Goal: Contribute content: Contribute content

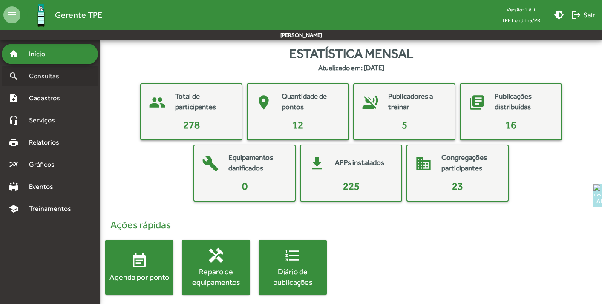
click at [39, 78] on span "Consultas" at bounding box center [47, 76] width 46 height 10
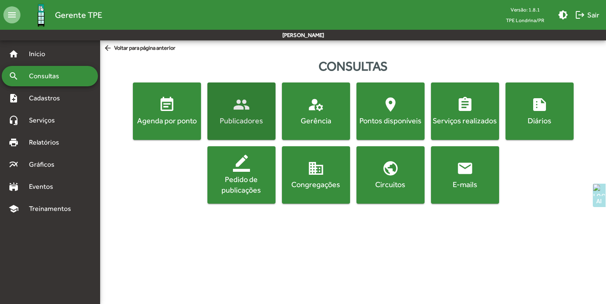
click at [226, 126] on button "people Publicadores" at bounding box center [241, 111] width 68 height 57
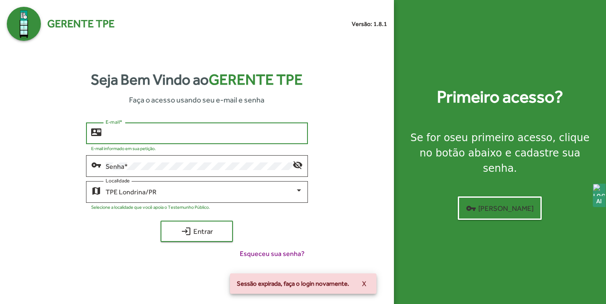
click at [158, 135] on input "E-mail *" at bounding box center [204, 134] width 197 height 8
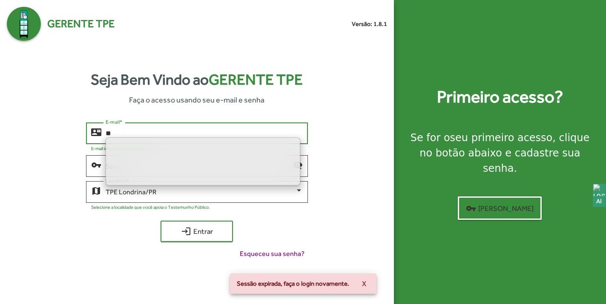
type input "**"
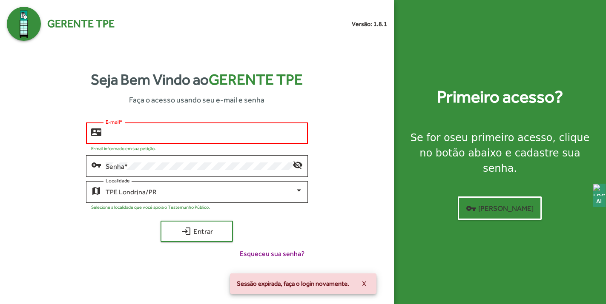
type input "**********"
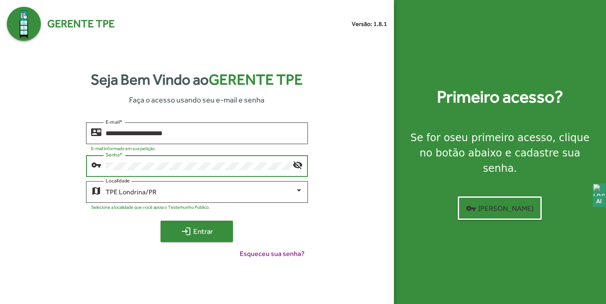
click at [192, 229] on span "login Entrar" at bounding box center [196, 231] width 57 height 15
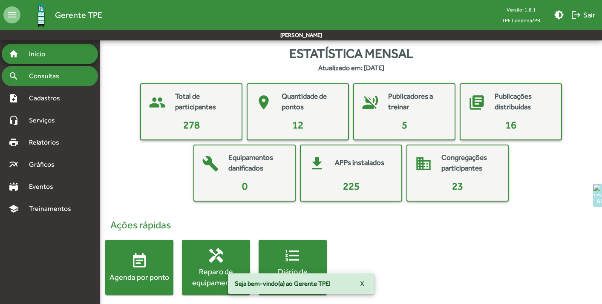
click at [36, 82] on div "search Consultas" at bounding box center [50, 76] width 96 height 20
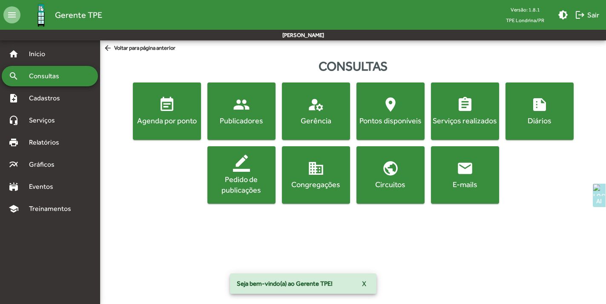
click at [259, 125] on div "Publicadores" at bounding box center [241, 120] width 65 height 11
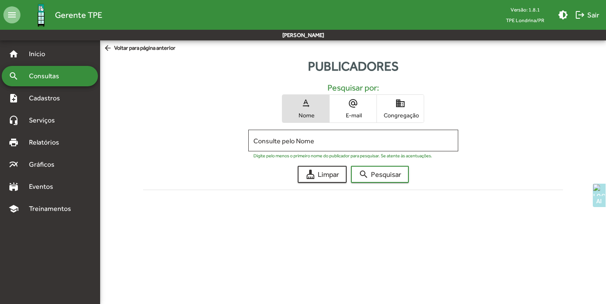
click at [391, 112] on span "Congregação" at bounding box center [400, 116] width 43 height 8
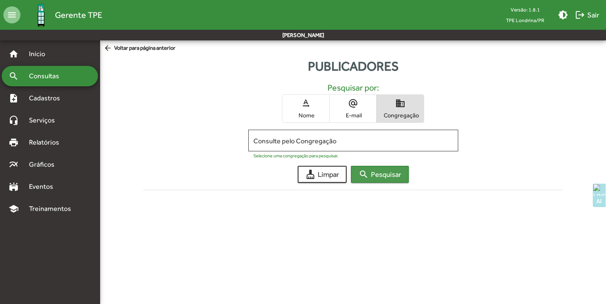
click at [378, 175] on span "search Pesquisar" at bounding box center [380, 174] width 43 height 15
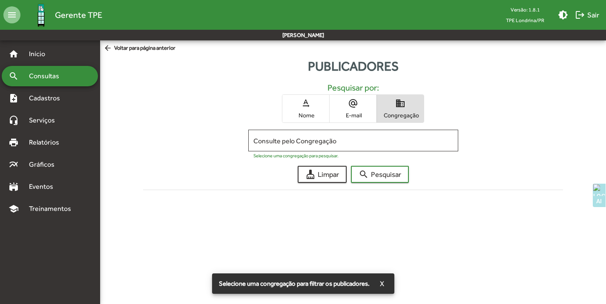
click at [59, 75] on span "Consultas" at bounding box center [47, 76] width 46 height 10
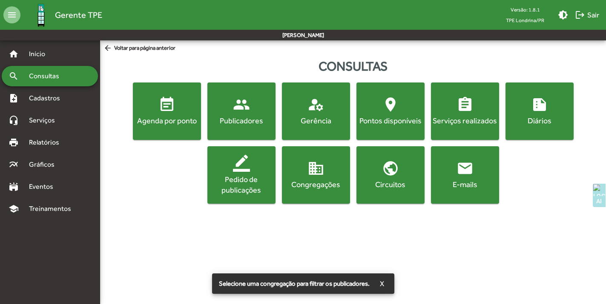
click at [302, 192] on button "domain Congregações" at bounding box center [316, 174] width 68 height 57
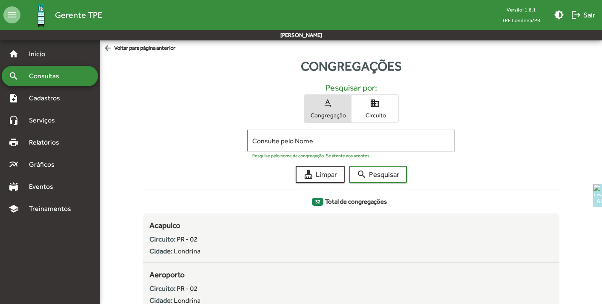
click at [378, 117] on span "Circuito" at bounding box center [374, 116] width 43 height 8
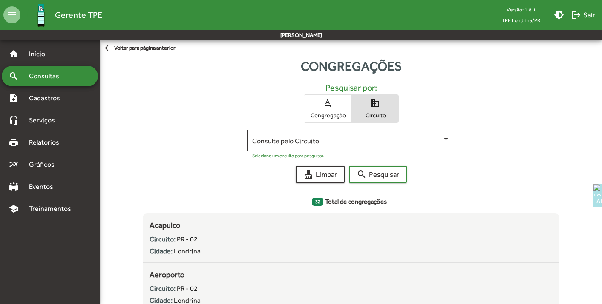
click at [56, 71] on div "search Consultas" at bounding box center [50, 76] width 96 height 20
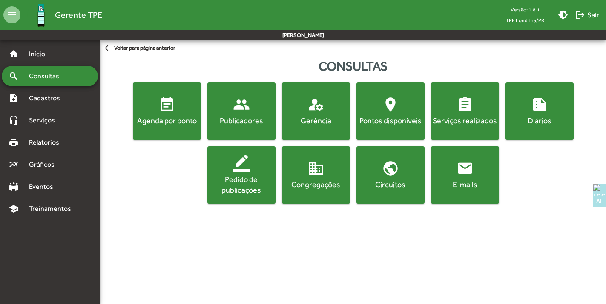
click at [249, 119] on div "Publicadores" at bounding box center [241, 120] width 65 height 11
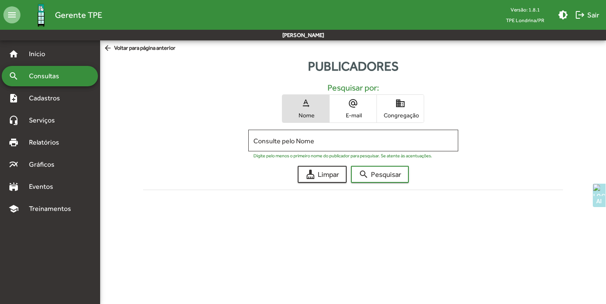
click at [407, 117] on span "Congregação" at bounding box center [400, 116] width 43 height 8
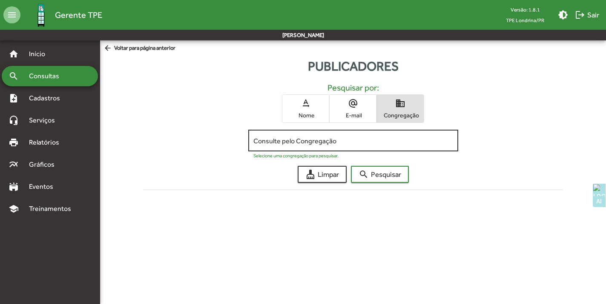
click at [341, 145] on input "Consulte pelo Congregação" at bounding box center [353, 141] width 200 height 8
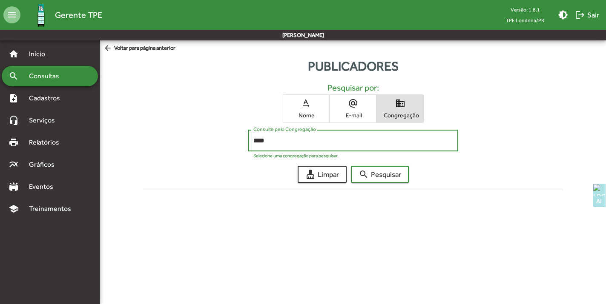
click at [351, 166] on button "search Pesquisar" at bounding box center [380, 174] width 58 height 17
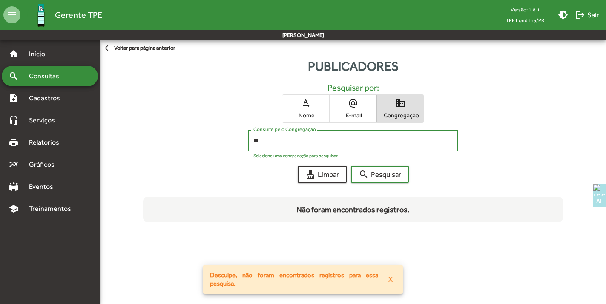
type input "*"
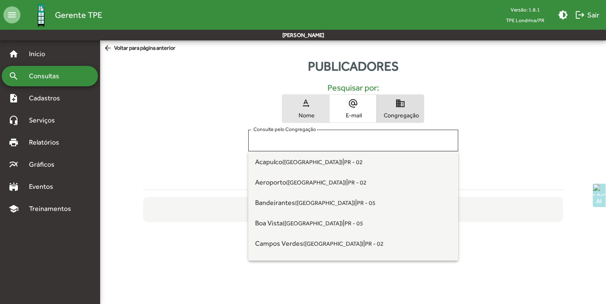
click at [303, 115] on span "Nome" at bounding box center [305, 116] width 43 height 8
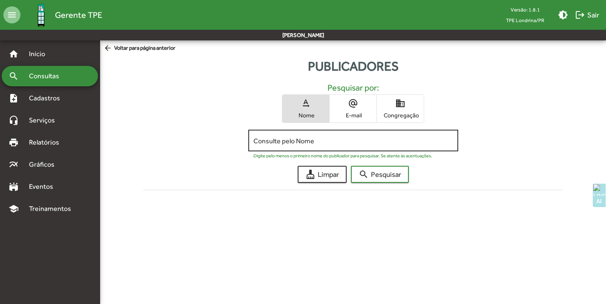
click at [302, 146] on div "Consulte pelo Nome" at bounding box center [353, 139] width 200 height 23
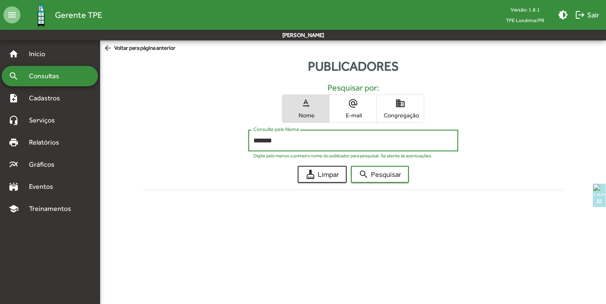
click at [351, 166] on button "search Pesquisar" at bounding box center [380, 174] width 58 height 17
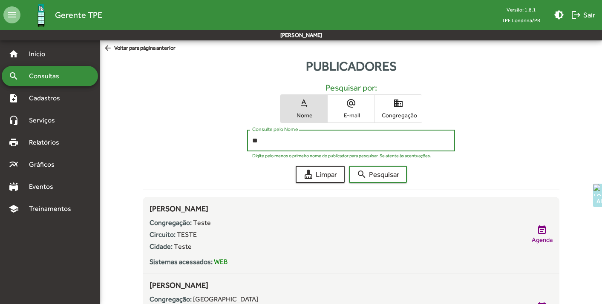
type input "*"
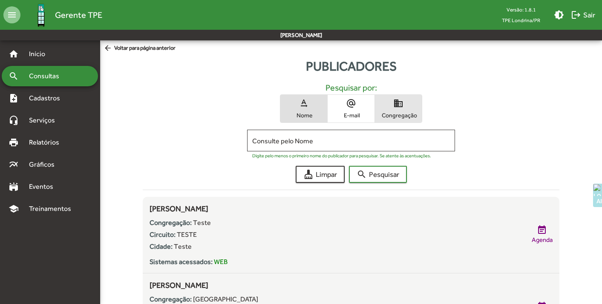
click at [413, 106] on span "domain Congregação" at bounding box center [398, 109] width 47 height 28
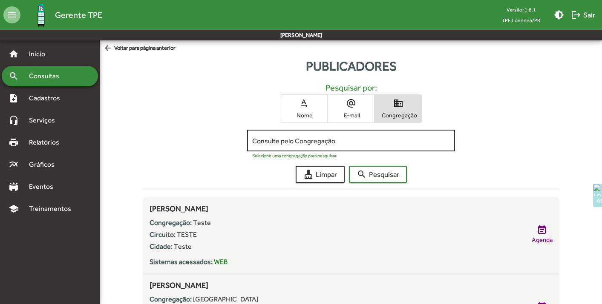
click at [366, 144] on input "Consulte pelo Congregação" at bounding box center [351, 141] width 198 height 8
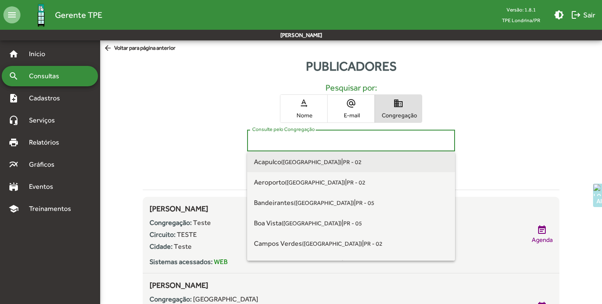
click at [354, 160] on span "Acapulco (Londrina) | PR - 02" at bounding box center [351, 162] width 195 height 20
type input "**********"
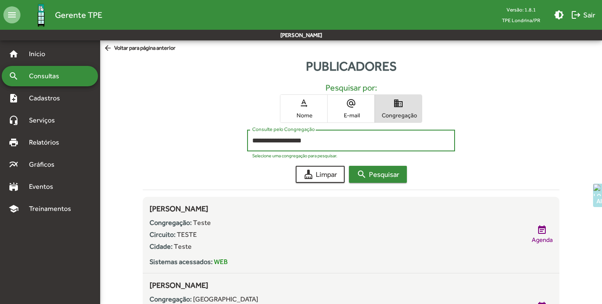
click at [368, 175] on span "search Pesquisar" at bounding box center [377, 174] width 43 height 15
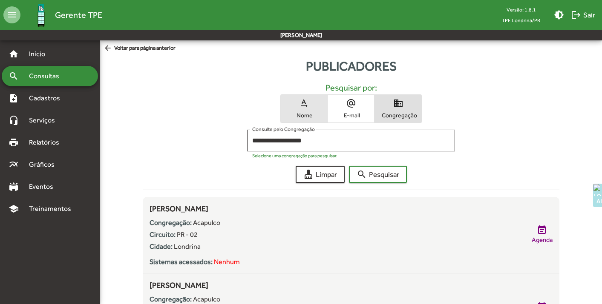
click at [301, 104] on mat-icon "text_rotation_none" at bounding box center [304, 103] width 10 height 10
click at [396, 120] on span "domain Congregação" at bounding box center [398, 109] width 47 height 28
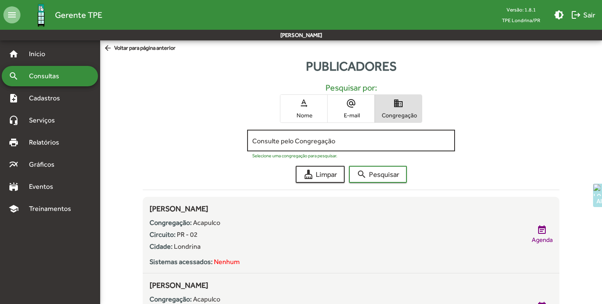
click at [354, 140] on input "Consulte pelo Congregação" at bounding box center [351, 141] width 198 height 8
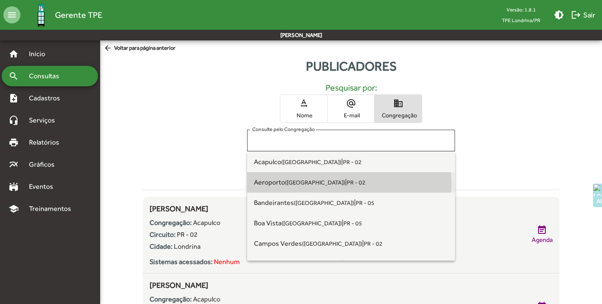
click at [336, 185] on span "Aeroporto (Londrina) | PR - 02" at bounding box center [351, 182] width 195 height 20
type input "**********"
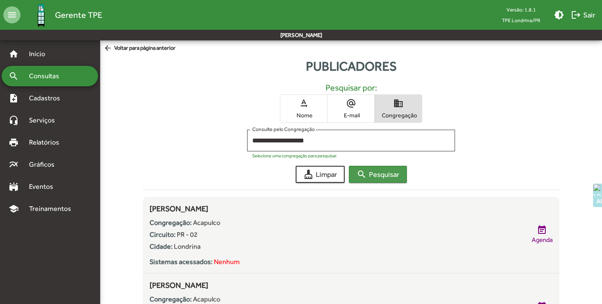
click at [361, 182] on button "search Pesquisar" at bounding box center [378, 174] width 58 height 17
click at [47, 79] on span "Consultas" at bounding box center [47, 76] width 46 height 10
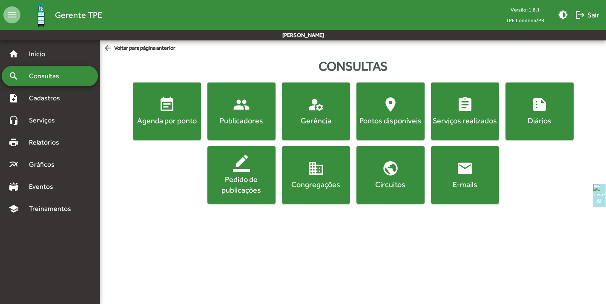
click at [379, 110] on span "location_on Pontos disponíveis" at bounding box center [390, 111] width 65 height 30
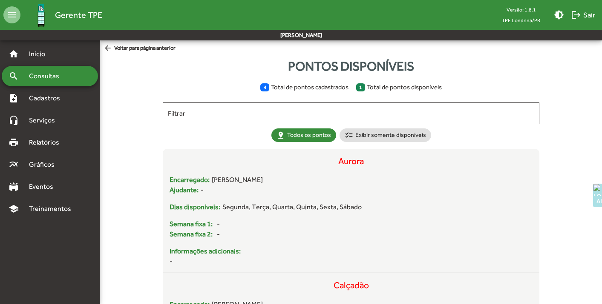
click at [153, 48] on span "arrow_back Voltar para página anterior" at bounding box center [139, 48] width 72 height 9
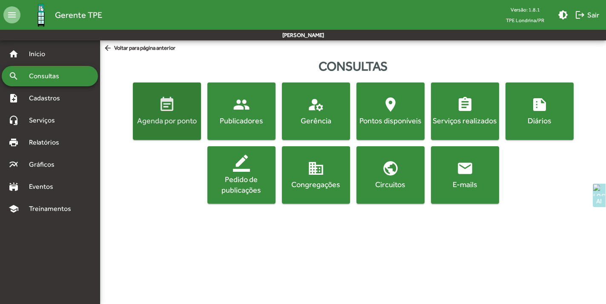
click at [159, 108] on mat-icon "event_note" at bounding box center [166, 104] width 17 height 17
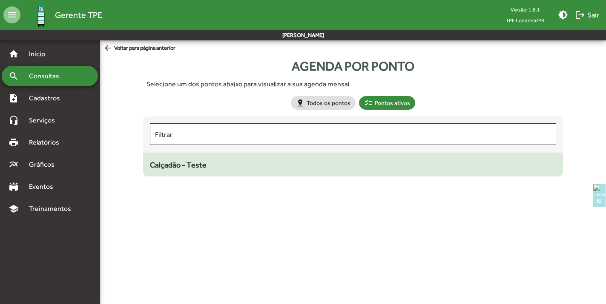
click at [250, 169] on div "Calçadão - Teste" at bounding box center [353, 164] width 406 height 11
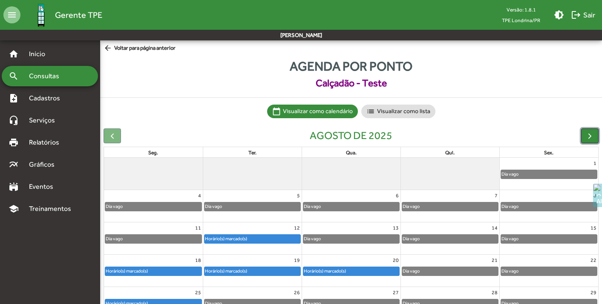
click at [588, 137] on span "button" at bounding box center [589, 136] width 9 height 9
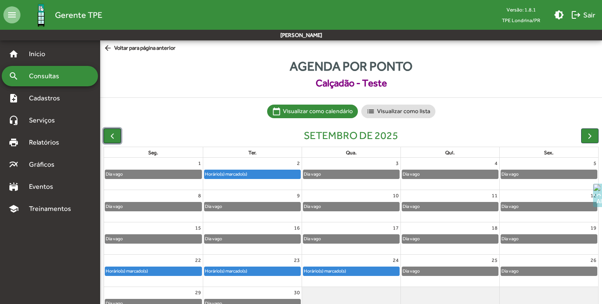
click at [118, 135] on button "button" at bounding box center [111, 136] width 17 height 15
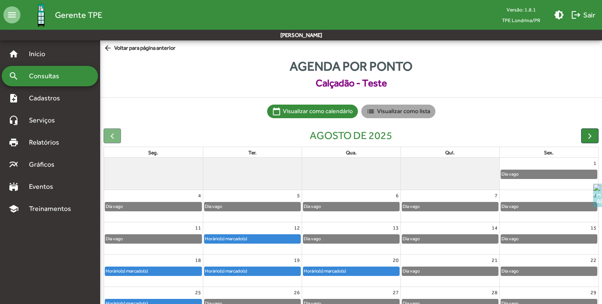
click at [391, 115] on mat-chip "list Visualizar como lista" at bounding box center [398, 112] width 74 height 14
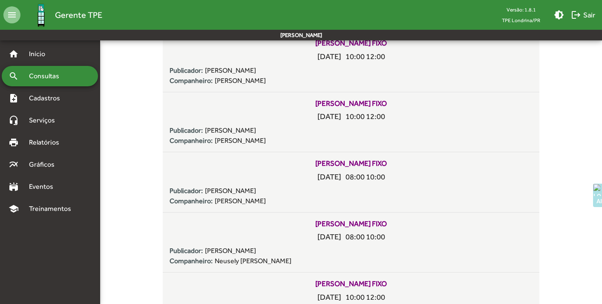
scroll to position [799, 0]
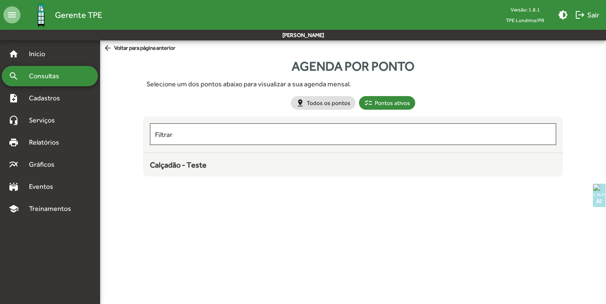
click at [47, 80] on span "Consultas" at bounding box center [47, 76] width 46 height 10
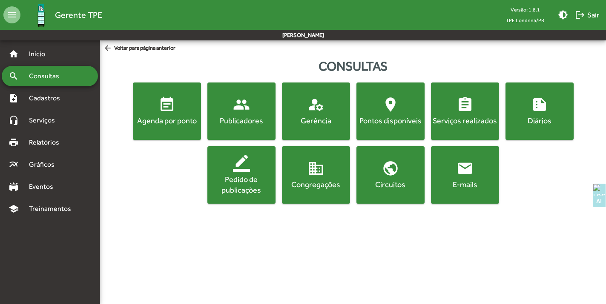
click at [462, 111] on mat-icon "assignment" at bounding box center [465, 104] width 17 height 17
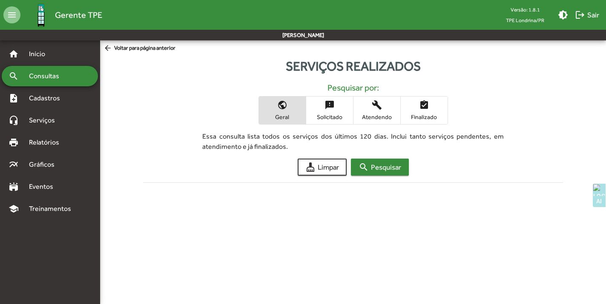
click at [387, 166] on span "search Pesquisar" at bounding box center [380, 167] width 43 height 15
click at [323, 113] on span "sms_failed Solicitado" at bounding box center [329, 111] width 47 height 28
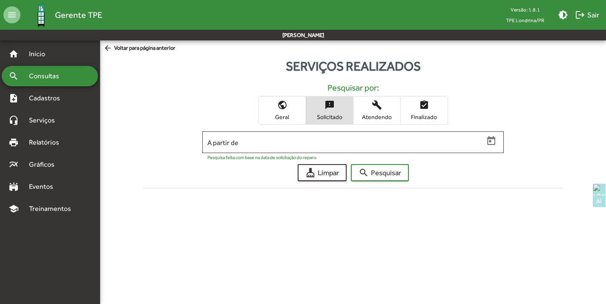
click at [283, 109] on mat-icon "public" at bounding box center [282, 105] width 10 height 10
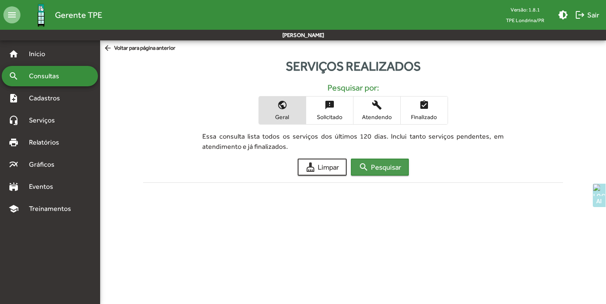
click at [385, 168] on span "search Pesquisar" at bounding box center [380, 167] width 43 height 15
click at [388, 166] on span "search Pesquisar" at bounding box center [380, 167] width 43 height 15
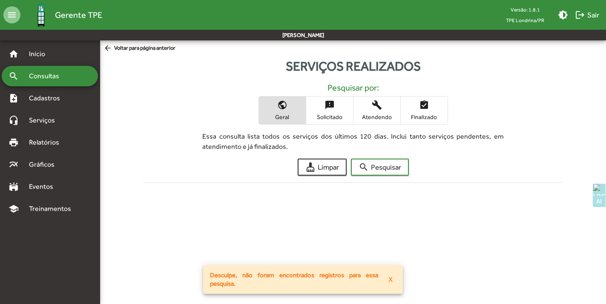
click at [328, 124] on mat-button-toggle-group "public Geral sms_failed Solicitado build Atendendo assignment_turned_in Finaliz…" at bounding box center [354, 110] width 190 height 29
click at [327, 114] on span "Solicitado" at bounding box center [329, 117] width 43 height 8
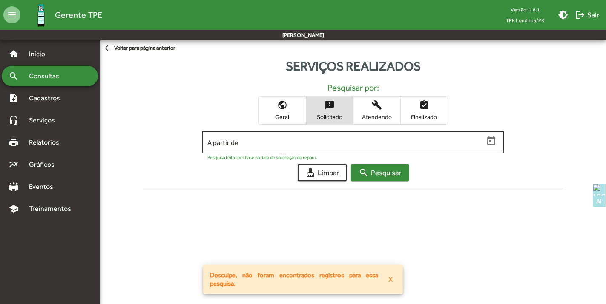
click at [379, 172] on span "search Pesquisar" at bounding box center [380, 172] width 43 height 15
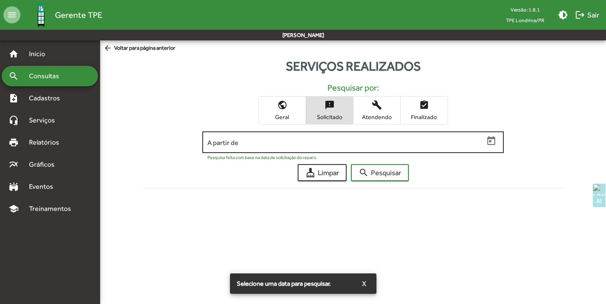
click at [495, 140] on icon "Open calendar" at bounding box center [491, 141] width 11 height 11
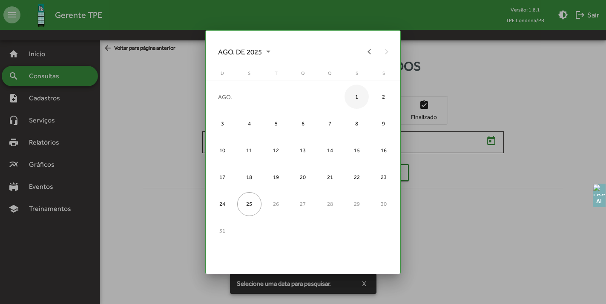
click at [362, 95] on div "1" at bounding box center [357, 97] width 24 height 24
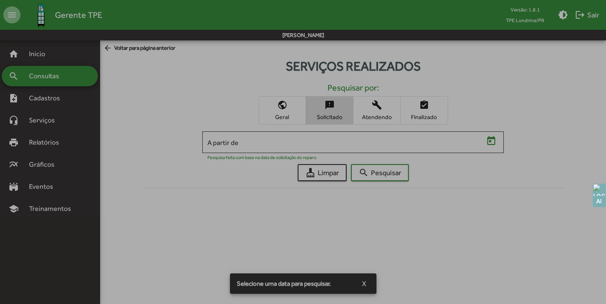
type input "**********"
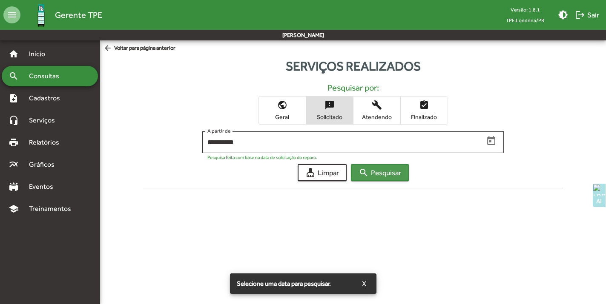
click at [379, 172] on span "search Pesquisar" at bounding box center [380, 172] width 43 height 15
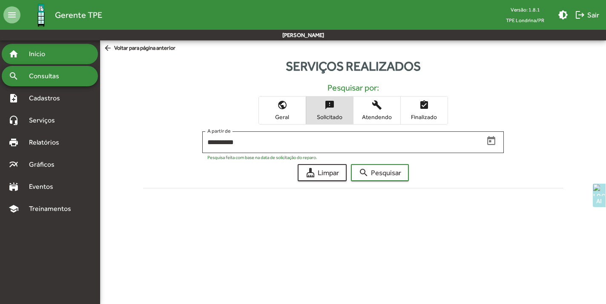
click at [33, 58] on span "Início" at bounding box center [41, 54] width 34 height 10
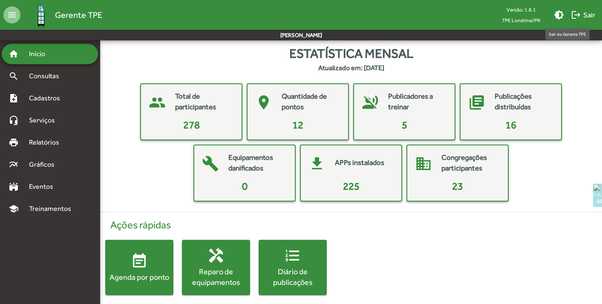
click at [586, 14] on span "logout Sair" at bounding box center [583, 14] width 24 height 15
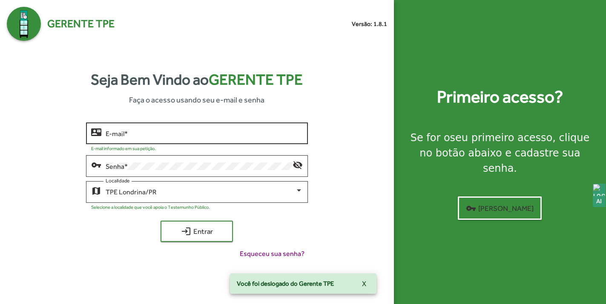
click at [202, 131] on input "E-mail *" at bounding box center [204, 134] width 197 height 8
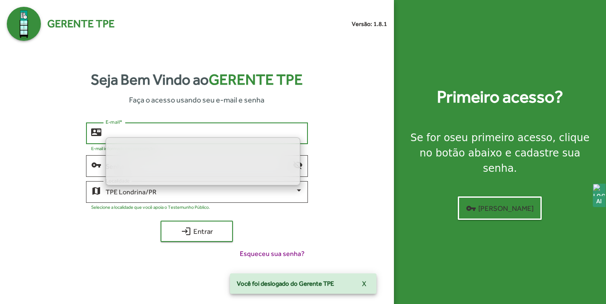
type input "**********"
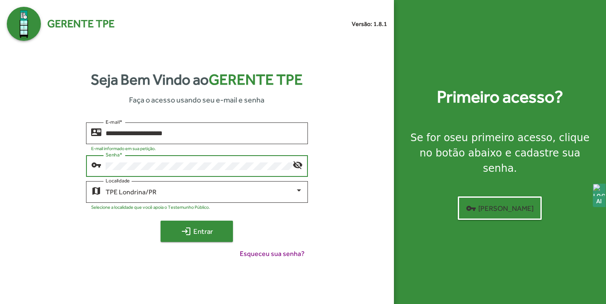
click at [195, 235] on span "login Entrar" at bounding box center [196, 231] width 57 height 15
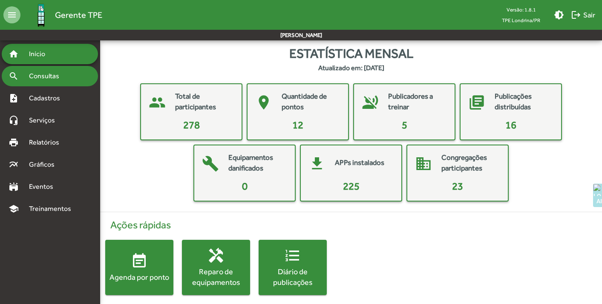
click at [50, 79] on span "Consultas" at bounding box center [47, 76] width 46 height 10
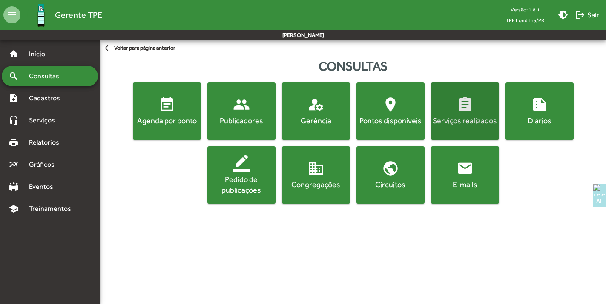
click at [460, 116] on div "Serviços realizados" at bounding box center [465, 120] width 65 height 11
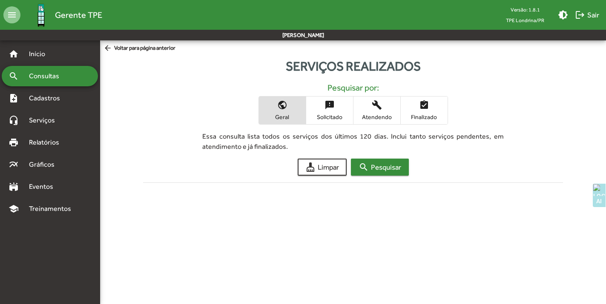
click at [388, 164] on span "search Pesquisar" at bounding box center [380, 167] width 43 height 15
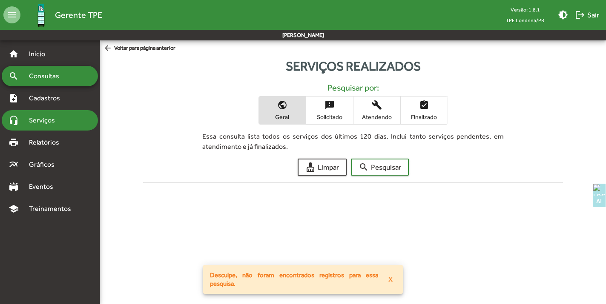
click at [65, 129] on div "headset_mic Serviços" at bounding box center [50, 120] width 96 height 20
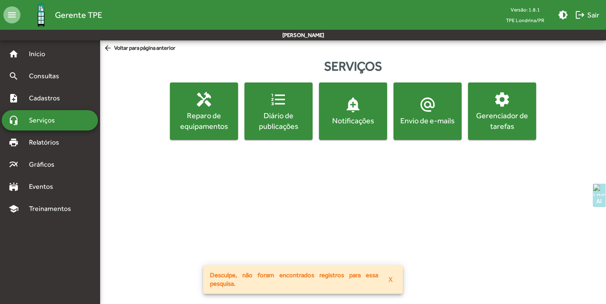
click at [217, 120] on div "Reparo de equipamentos" at bounding box center [204, 120] width 65 height 21
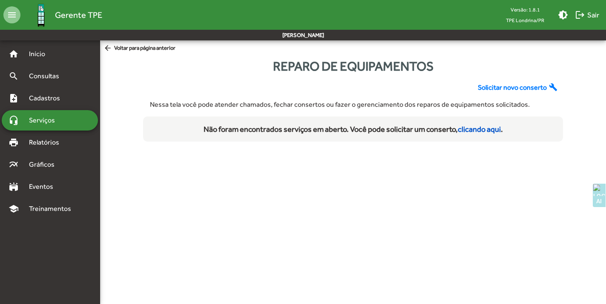
click at [479, 129] on link "clicando aqui" at bounding box center [479, 129] width 43 height 9
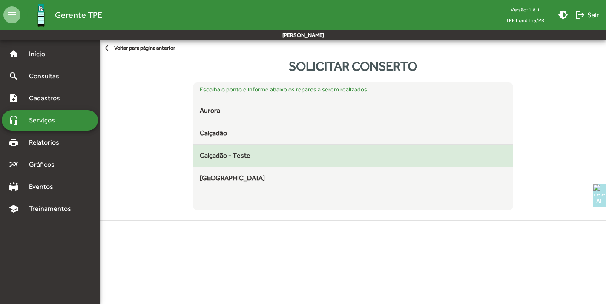
click at [295, 157] on div "Calçadão - Teste" at bounding box center [353, 156] width 306 height 10
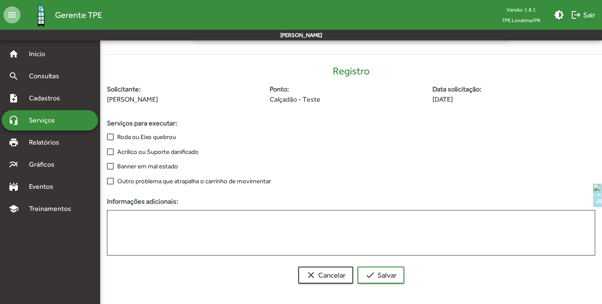
scroll to position [166, 0]
click at [143, 138] on span "Roda ou Eixo quebrou" at bounding box center [146, 137] width 59 height 10
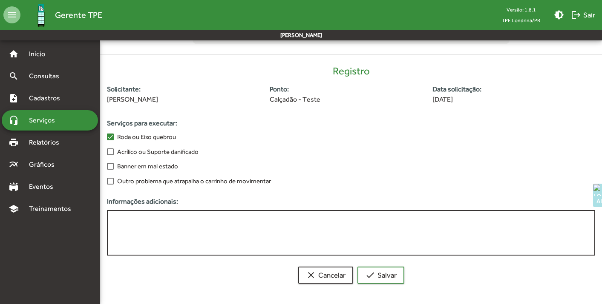
click at [161, 216] on textarea at bounding box center [351, 232] width 479 height 35
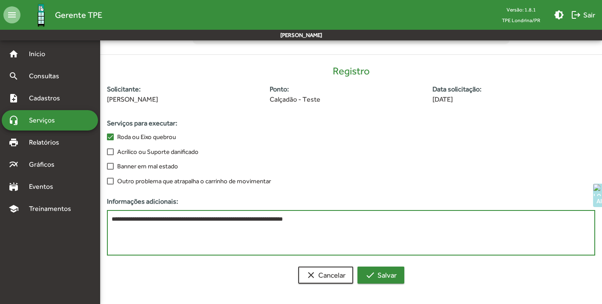
type textarea "**********"
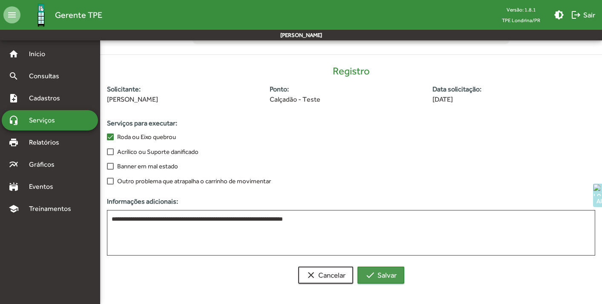
click at [384, 273] on span "check Salvar" at bounding box center [381, 275] width 32 height 15
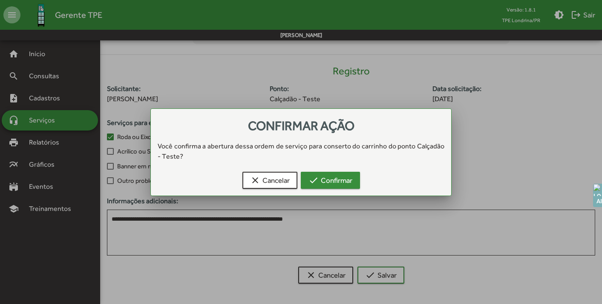
click at [320, 182] on span "check Confirmar" at bounding box center [330, 180] width 44 height 15
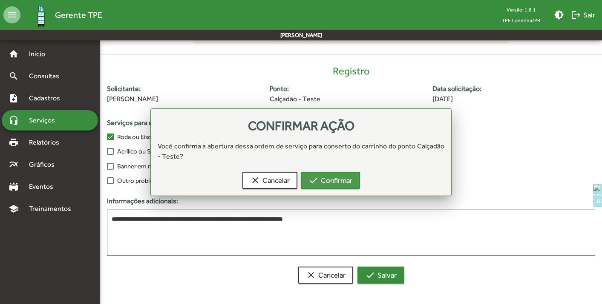
scroll to position [166, 0]
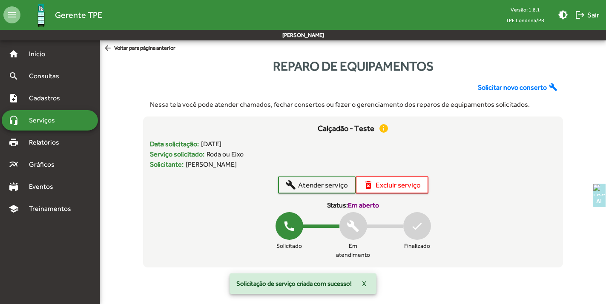
click at [523, 89] on span "Solicitar novo conserto" at bounding box center [512, 88] width 69 height 10
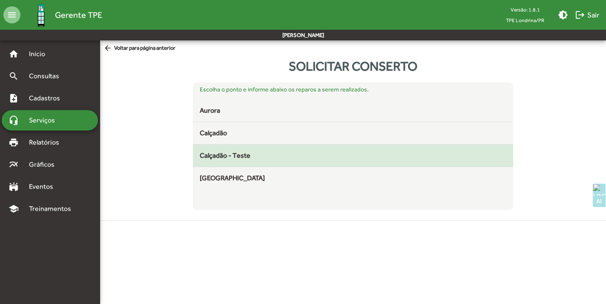
click at [267, 161] on div "Calçadão - Teste" at bounding box center [353, 156] width 306 height 10
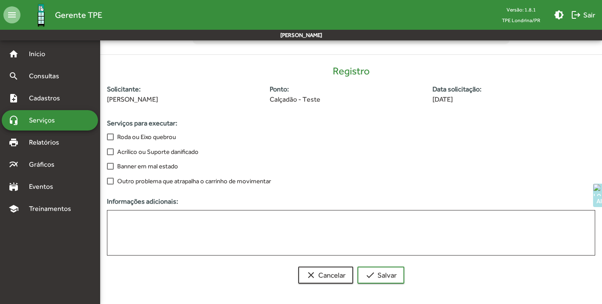
scroll to position [166, 0]
click at [181, 148] on span "Acrílico ou Suporte danificado" at bounding box center [157, 152] width 81 height 10
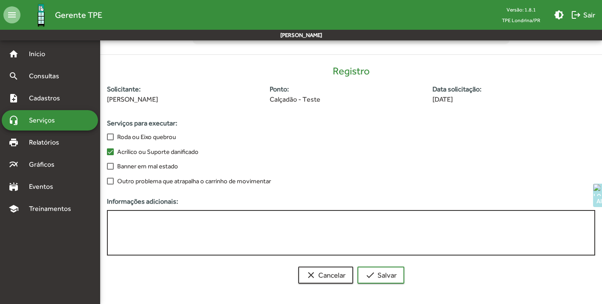
click at [195, 222] on textarea at bounding box center [351, 232] width 479 height 35
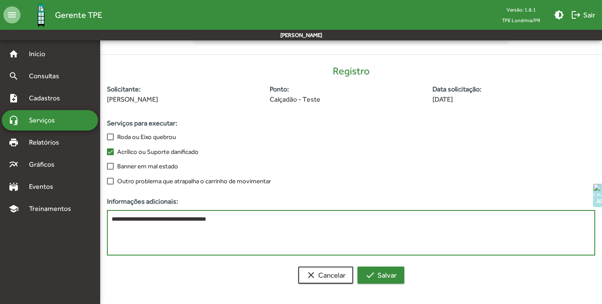
type textarea "**********"
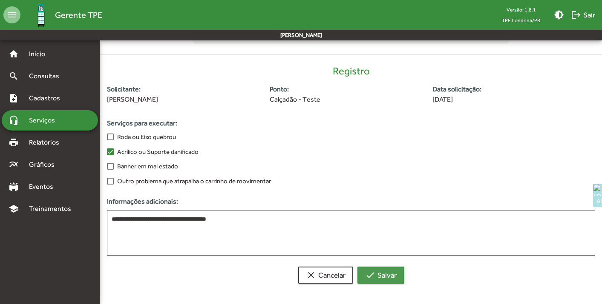
click at [385, 276] on span "check Salvar" at bounding box center [381, 275] width 32 height 15
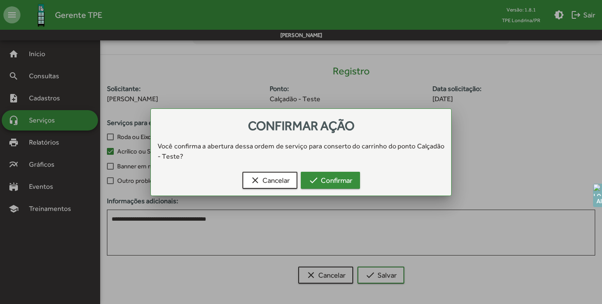
click at [339, 181] on span "check Confirmar" at bounding box center [330, 180] width 44 height 15
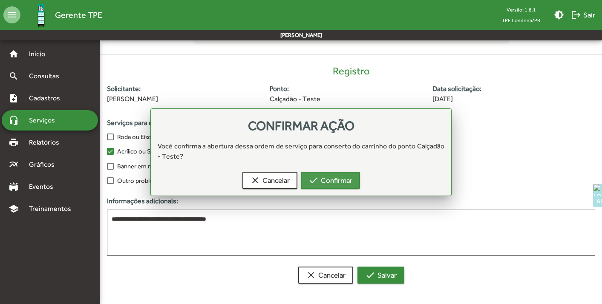
scroll to position [166, 0]
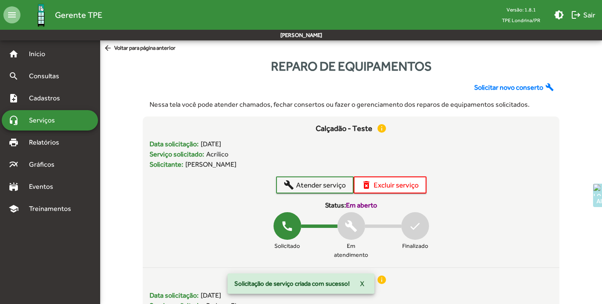
click at [518, 87] on span "Solicitar novo conserto" at bounding box center [508, 88] width 69 height 10
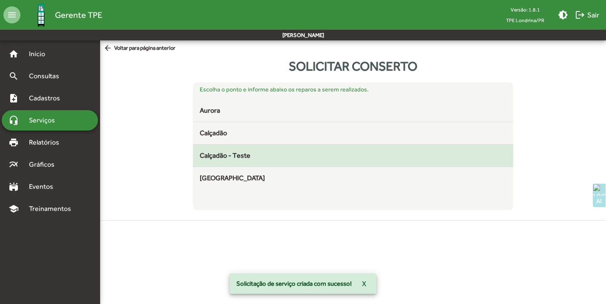
click at [206, 160] on span "Calçadão - Teste" at bounding box center [225, 156] width 51 height 10
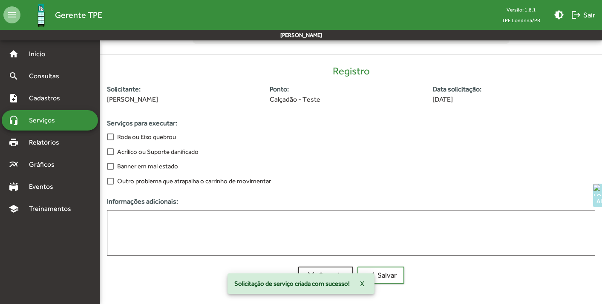
scroll to position [166, 0]
click at [158, 168] on span "Banner em mal estado" at bounding box center [147, 166] width 61 height 10
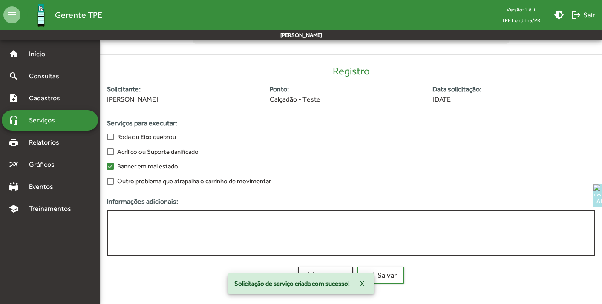
click at [165, 225] on textarea at bounding box center [351, 232] width 479 height 35
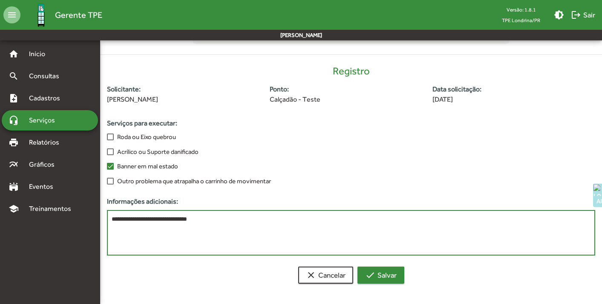
type textarea "**********"
click at [386, 276] on span "check Salvar" at bounding box center [381, 275] width 32 height 15
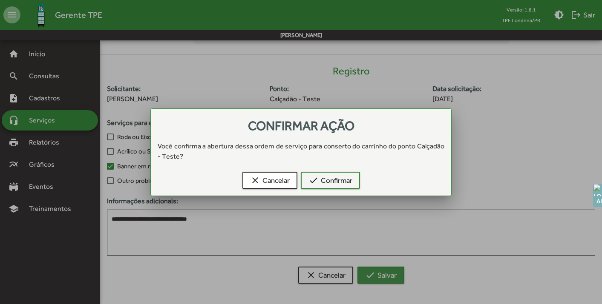
scroll to position [0, 0]
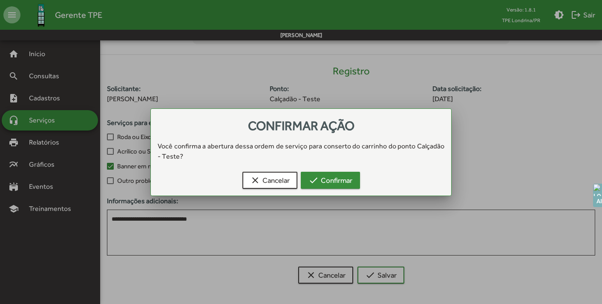
click at [340, 182] on span "check Confirmar" at bounding box center [330, 180] width 44 height 15
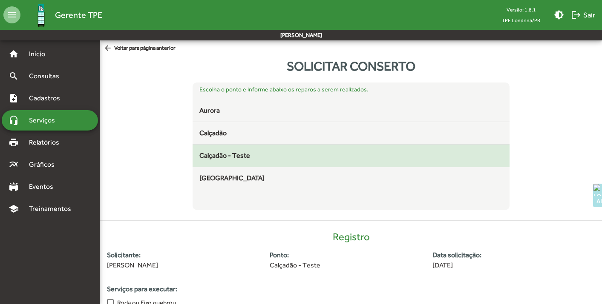
scroll to position [166, 0]
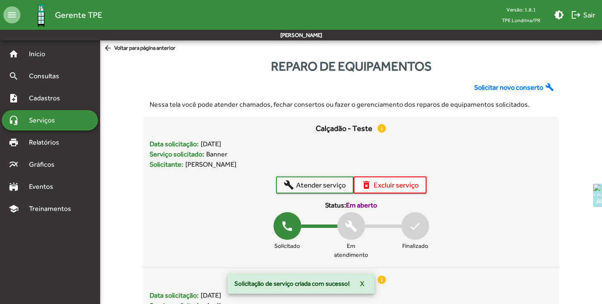
click at [515, 87] on span "Solicitar novo conserto" at bounding box center [508, 88] width 69 height 10
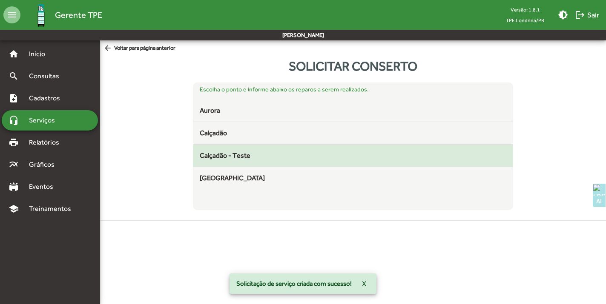
click at [236, 153] on span "Calçadão - Teste" at bounding box center [225, 156] width 51 height 10
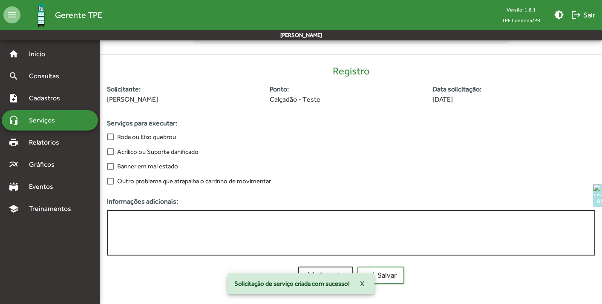
scroll to position [166, 0]
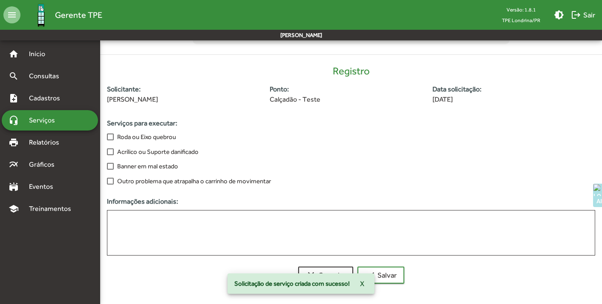
click at [125, 181] on span "Outro problema que atrapalha o carrinho de movimentar" at bounding box center [194, 181] width 154 height 10
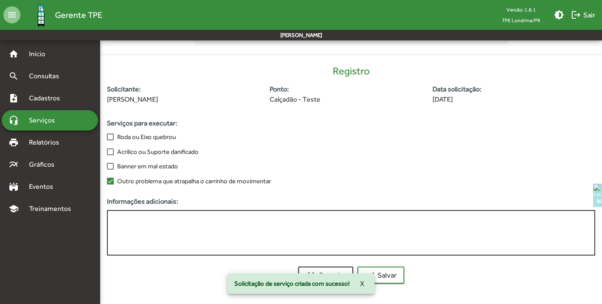
click at [126, 226] on textarea at bounding box center [351, 232] width 479 height 35
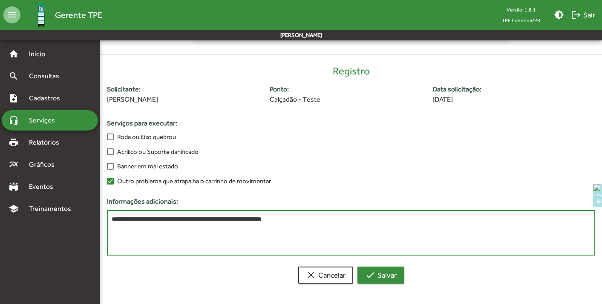
type textarea "**********"
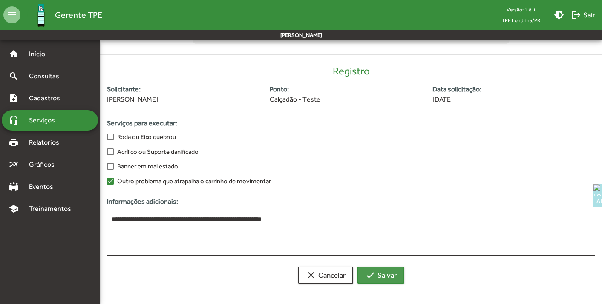
click at [379, 281] on span "check Salvar" at bounding box center [381, 275] width 32 height 15
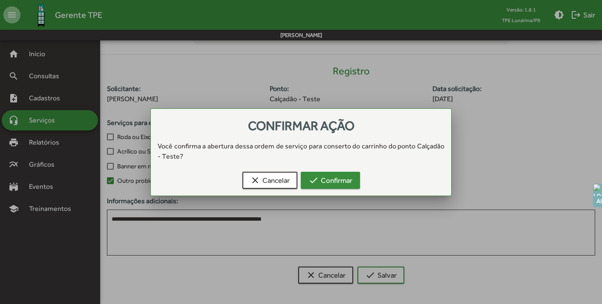
click at [348, 174] on span "check Confirmar" at bounding box center [330, 180] width 44 height 15
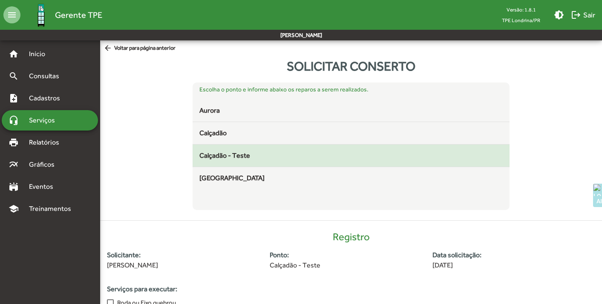
scroll to position [166, 0]
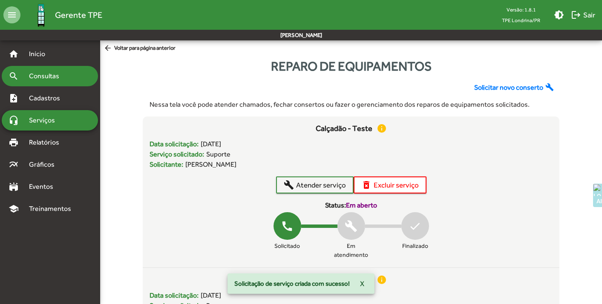
click at [37, 83] on div "search Consultas" at bounding box center [50, 76] width 96 height 20
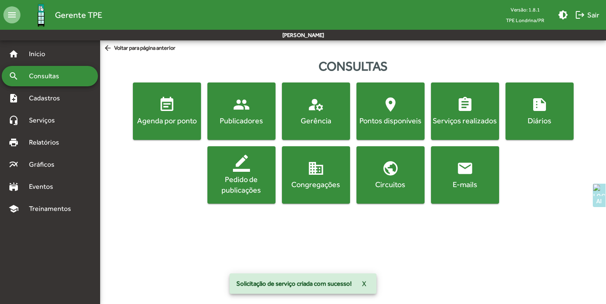
click at [462, 124] on div "Serviços realizados" at bounding box center [465, 120] width 65 height 11
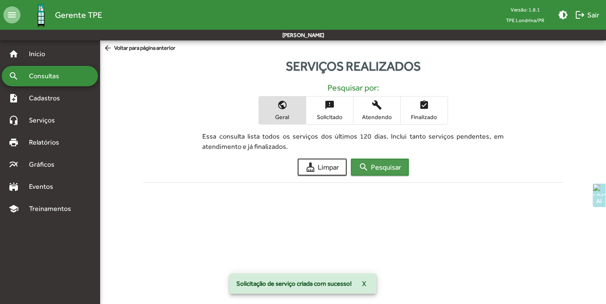
click at [383, 169] on span "search Pesquisar" at bounding box center [380, 167] width 43 height 15
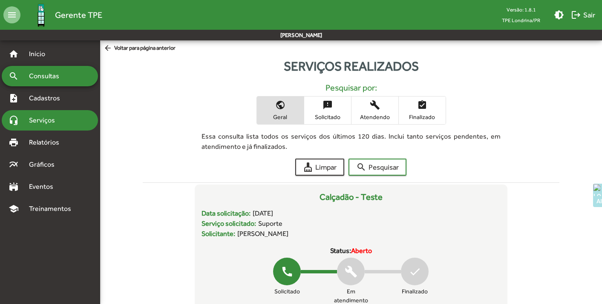
click at [48, 121] on span "Serviços" at bounding box center [45, 120] width 43 height 10
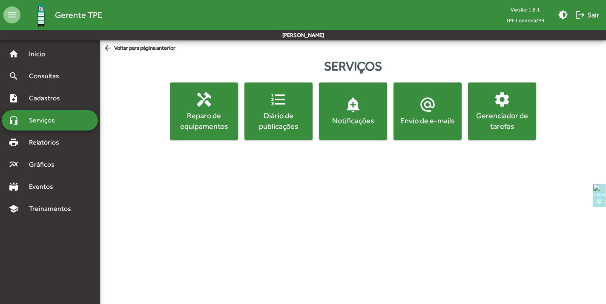
click at [211, 119] on div "Reparo de equipamentos" at bounding box center [204, 120] width 65 height 21
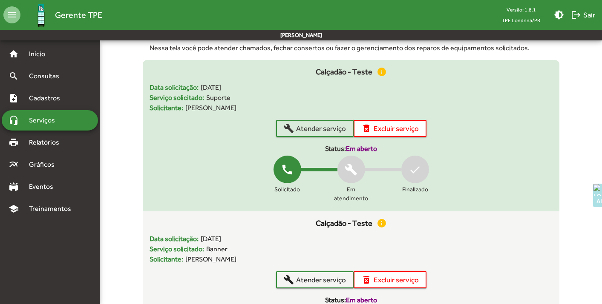
scroll to position [57, 0]
click at [332, 131] on span "build [GEOGRAPHIC_DATA] serviço" at bounding box center [315, 128] width 62 height 15
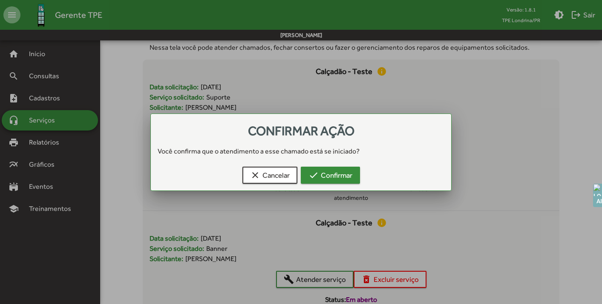
click at [332, 176] on span "check Confirmar" at bounding box center [330, 175] width 44 height 15
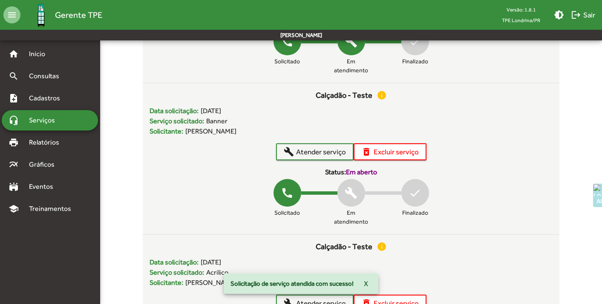
scroll to position [210, 0]
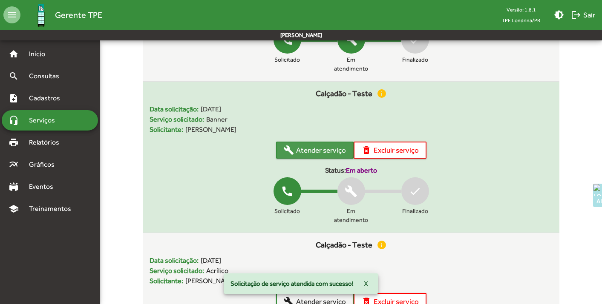
click at [328, 152] on span "build [GEOGRAPHIC_DATA] serviço" at bounding box center [315, 150] width 62 height 15
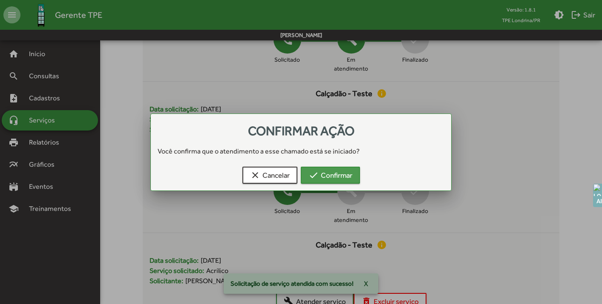
click at [343, 175] on span "check Confirmar" at bounding box center [330, 175] width 44 height 15
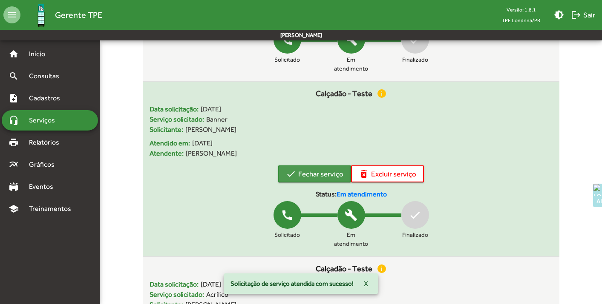
click at [316, 174] on span "check Fechar serviço" at bounding box center [314, 174] width 57 height 15
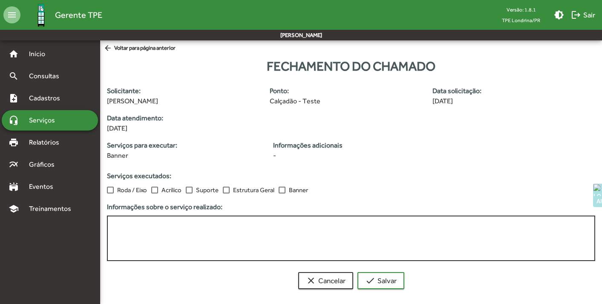
click at [169, 230] on textarea at bounding box center [351, 238] width 479 height 35
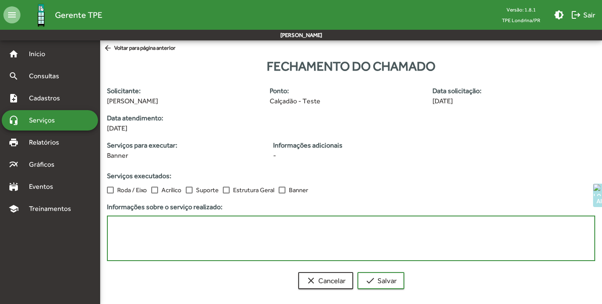
click at [283, 188] on div at bounding box center [282, 190] width 7 height 7
click at [215, 230] on textarea at bounding box center [351, 238] width 479 height 35
type textarea "**********"
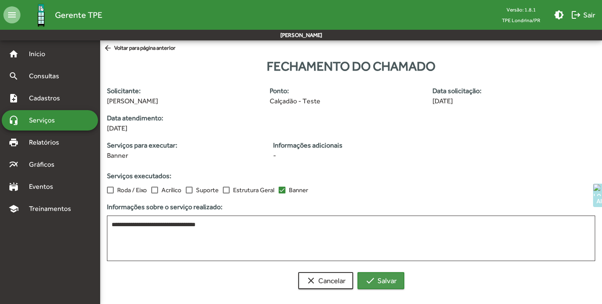
click at [380, 282] on span "check Salvar" at bounding box center [381, 280] width 32 height 15
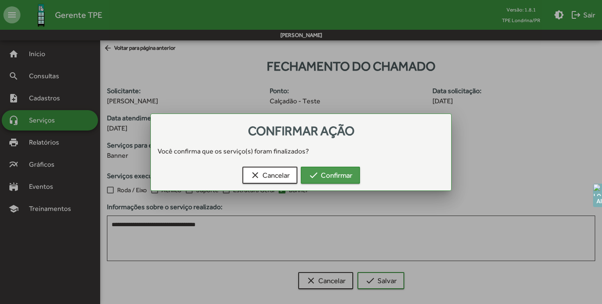
click at [318, 176] on mat-icon "check" at bounding box center [313, 175] width 10 height 10
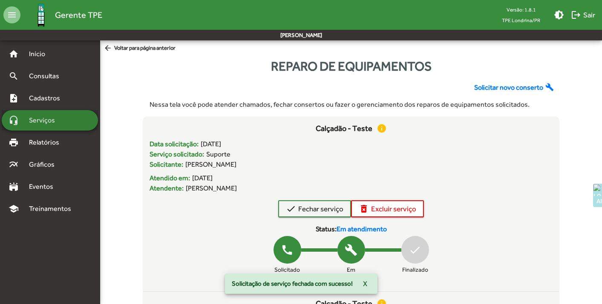
click at [53, 123] on span "Serviços" at bounding box center [45, 120] width 43 height 10
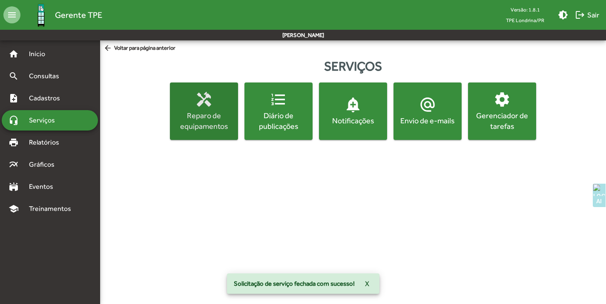
click at [201, 116] on div "Reparo de equipamentos" at bounding box center [204, 120] width 65 height 21
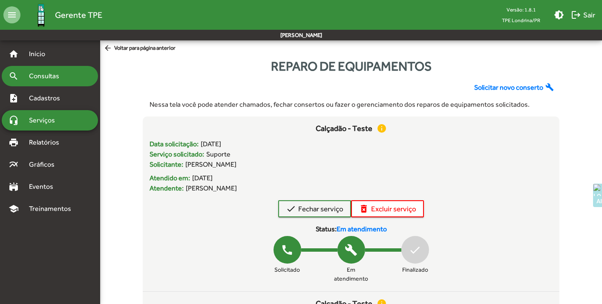
click at [41, 81] on span "Consultas" at bounding box center [47, 76] width 46 height 10
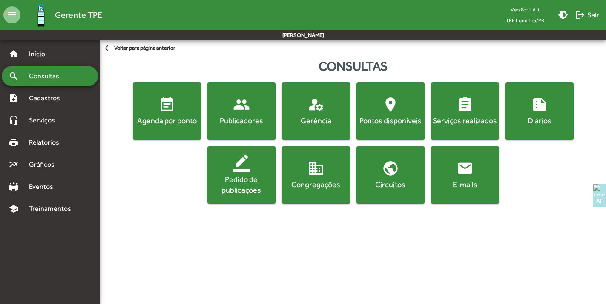
click at [477, 112] on span "assignment Serviços realizados" at bounding box center [465, 111] width 65 height 30
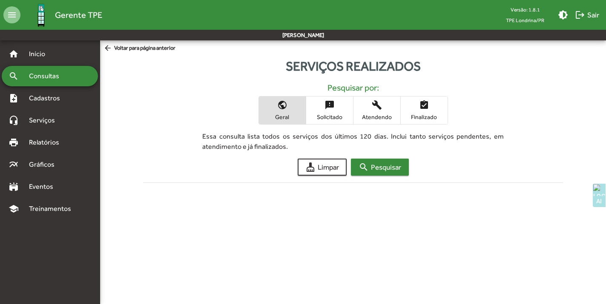
click at [379, 168] on span "search Pesquisar" at bounding box center [380, 167] width 43 height 15
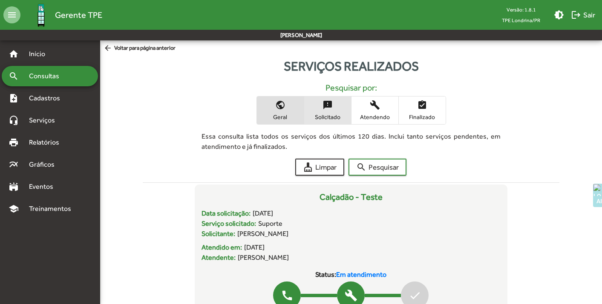
click at [327, 105] on mat-icon "sms_failed" at bounding box center [327, 105] width 10 height 10
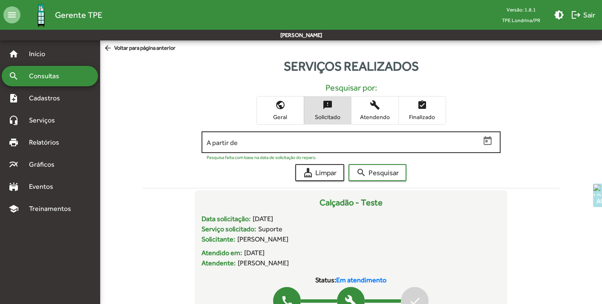
click at [489, 144] on icon "Open calendar" at bounding box center [487, 141] width 11 height 11
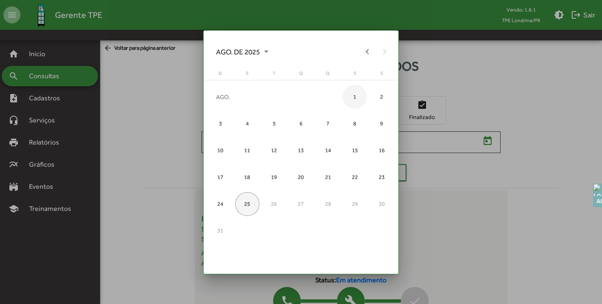
click at [356, 98] on div "1" at bounding box center [354, 97] width 24 height 24
type input "**********"
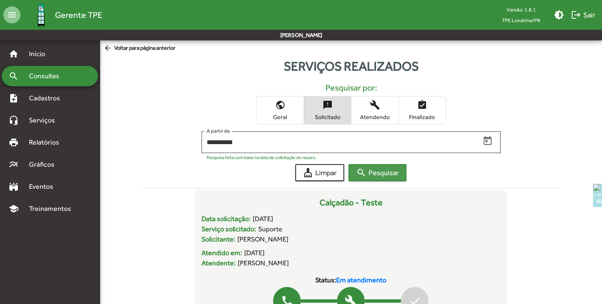
click at [382, 175] on span "search Pesquisar" at bounding box center [377, 172] width 43 height 15
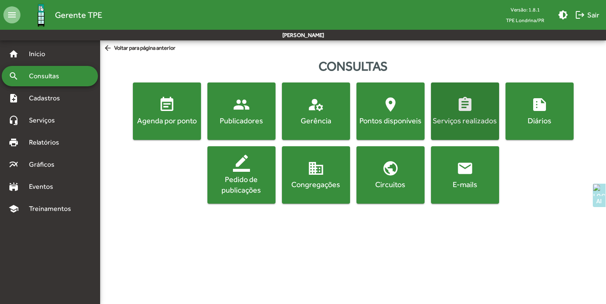
click at [471, 117] on div "Serviços realizados" at bounding box center [465, 120] width 65 height 11
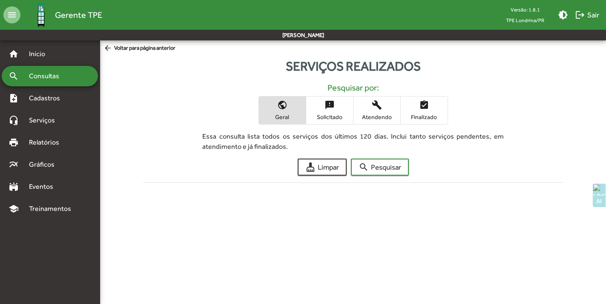
click at [378, 118] on span "Atendendo" at bounding box center [377, 117] width 43 height 8
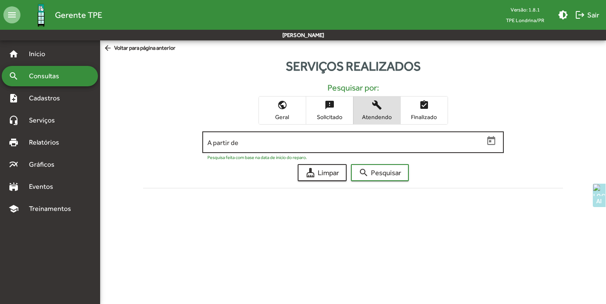
click at [366, 141] on input "A partir de" at bounding box center [345, 143] width 276 height 8
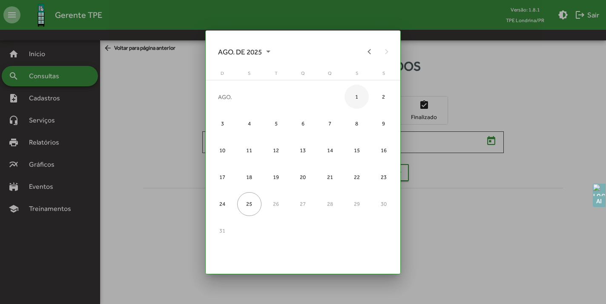
click at [353, 96] on div "1" at bounding box center [357, 97] width 24 height 24
type input "**********"
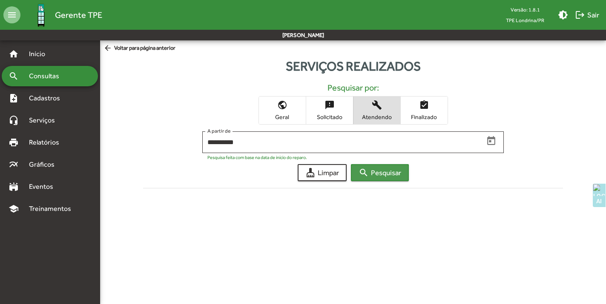
click at [376, 173] on span "search Pesquisar" at bounding box center [380, 172] width 43 height 15
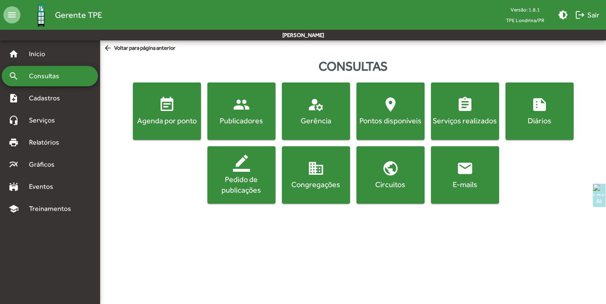
click at [461, 120] on div "Serviços realizados" at bounding box center [465, 120] width 65 height 11
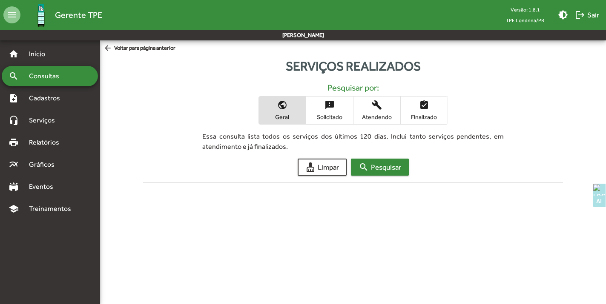
click at [370, 169] on span "search Pesquisar" at bounding box center [380, 167] width 43 height 15
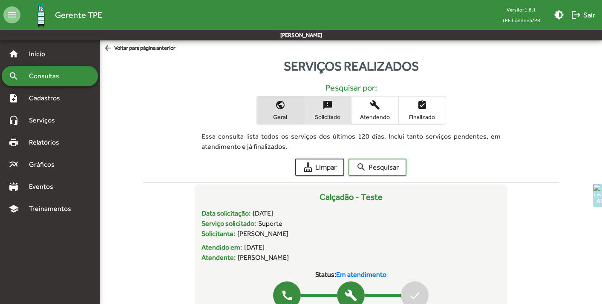
click at [330, 106] on mat-icon "sms_failed" at bounding box center [327, 105] width 10 height 10
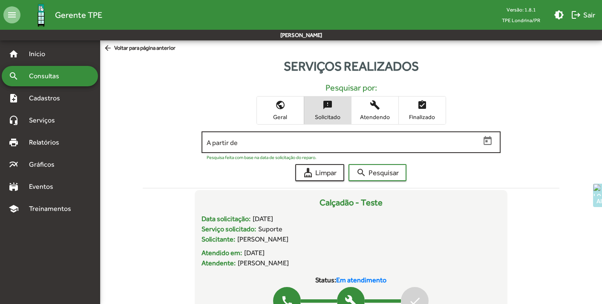
click at [388, 141] on input "A partir de" at bounding box center [343, 143] width 273 height 8
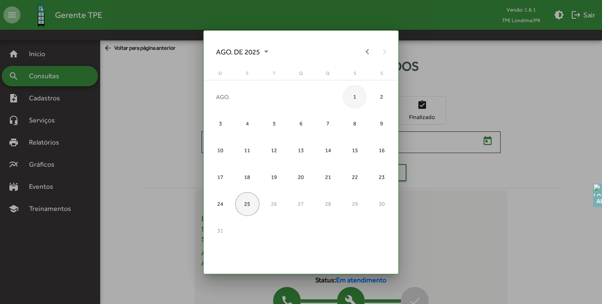
click at [360, 95] on div "1" at bounding box center [354, 97] width 24 height 24
type input "**********"
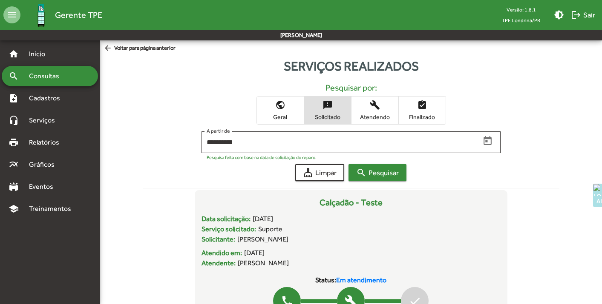
click at [372, 176] on span "search Pesquisar" at bounding box center [377, 172] width 43 height 15
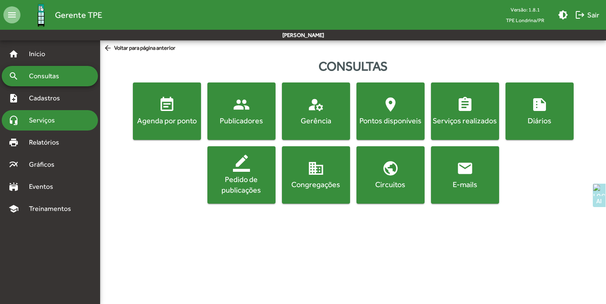
click at [34, 115] on div "headset_mic Serviços" at bounding box center [50, 120] width 96 height 20
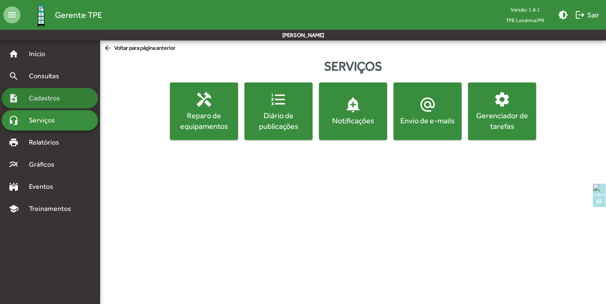
click at [52, 93] on span "Cadastros" at bounding box center [47, 98] width 47 height 10
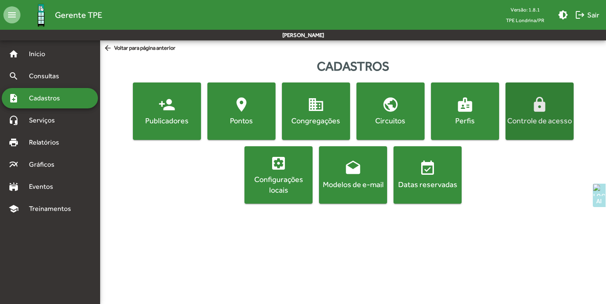
click at [542, 118] on div "Controle de acesso" at bounding box center [539, 120] width 65 height 11
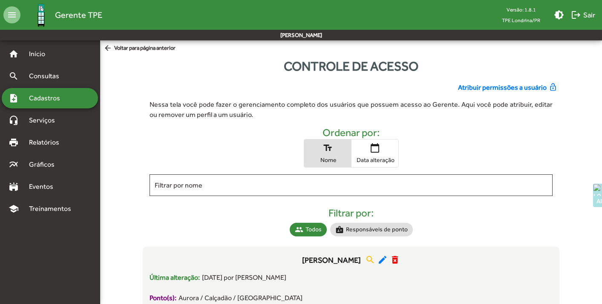
click at [498, 88] on span "Atribuir permissões a usuário" at bounding box center [502, 88] width 89 height 10
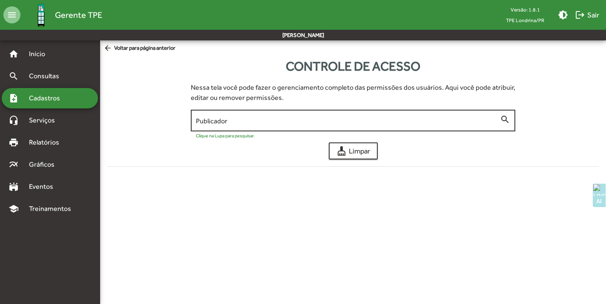
click at [429, 124] on input "Publicador" at bounding box center [348, 121] width 304 height 8
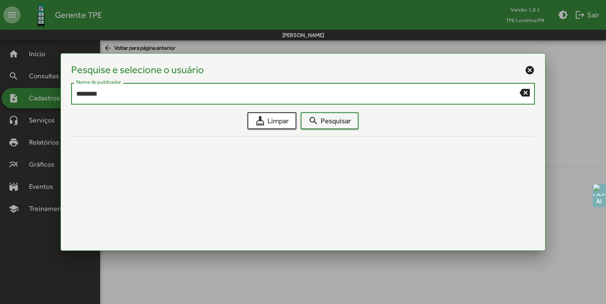
type input "********"
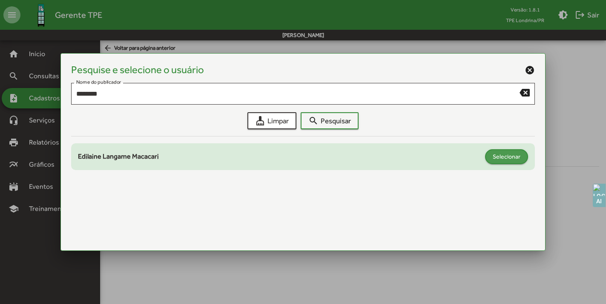
click at [510, 157] on span "Selecionar" at bounding box center [507, 156] width 28 height 15
type input "**********"
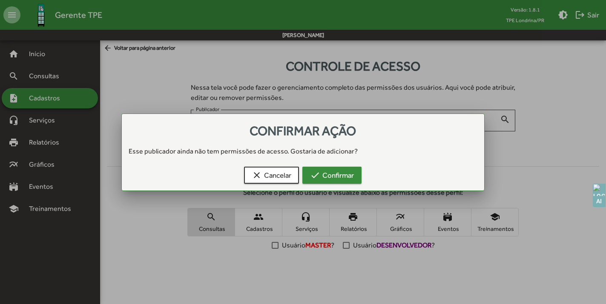
click at [314, 172] on mat-icon "check" at bounding box center [315, 175] width 10 height 10
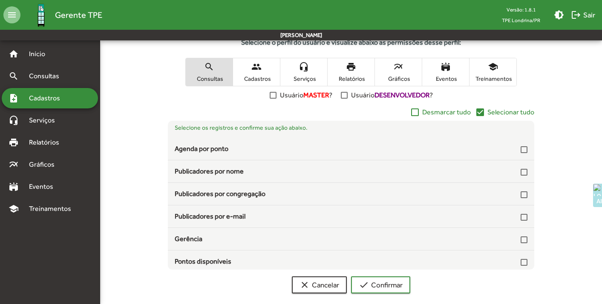
scroll to position [155, 0]
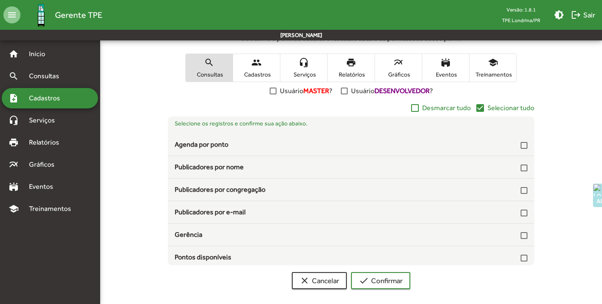
click at [480, 108] on mat-icon "check_box" at bounding box center [480, 108] width 10 height 10
click at [253, 72] on span "Cadastros" at bounding box center [256, 75] width 43 height 8
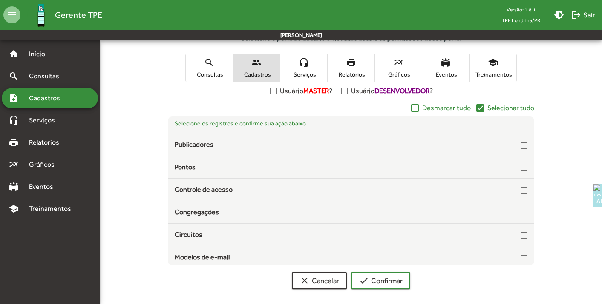
click at [481, 109] on mat-icon "check_box" at bounding box center [480, 108] width 10 height 10
click at [305, 71] on span "Serviços" at bounding box center [303, 75] width 43 height 8
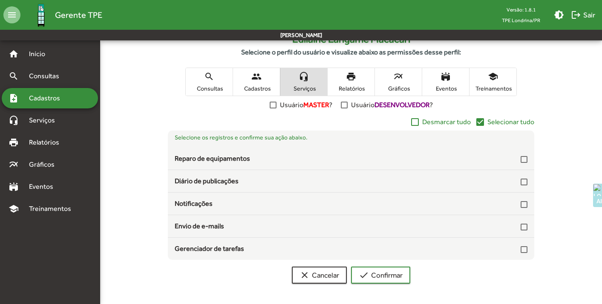
click at [481, 121] on mat-icon "check_box" at bounding box center [480, 122] width 10 height 10
click at [349, 87] on span "Relatórios" at bounding box center [351, 89] width 43 height 8
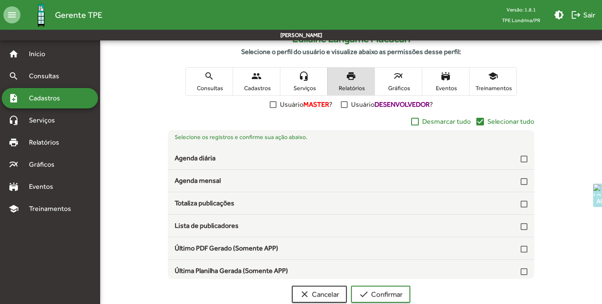
click at [483, 121] on mat-icon "check_box" at bounding box center [480, 122] width 10 height 10
click at [402, 83] on span "multiline_chart Gráficos" at bounding box center [398, 82] width 47 height 28
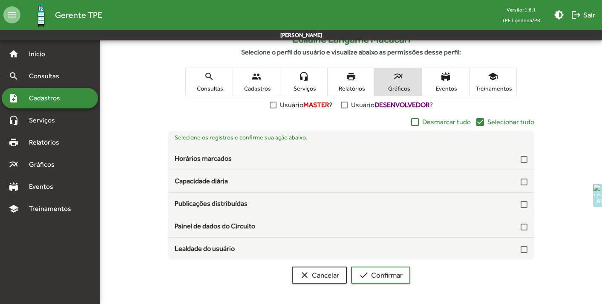
click at [483, 122] on mat-icon "check_box" at bounding box center [480, 122] width 10 height 10
click at [450, 85] on span "Eventos" at bounding box center [445, 89] width 43 height 8
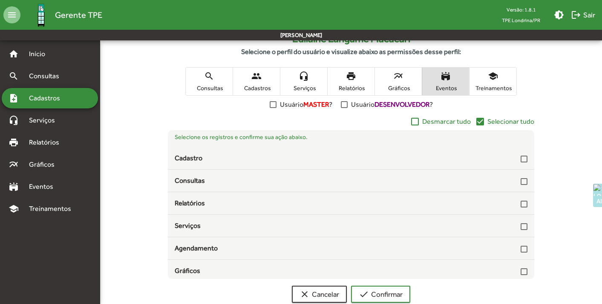
click at [483, 121] on mat-icon "check_box" at bounding box center [480, 122] width 10 height 10
click at [491, 82] on span "school Treinamentos" at bounding box center [492, 82] width 47 height 28
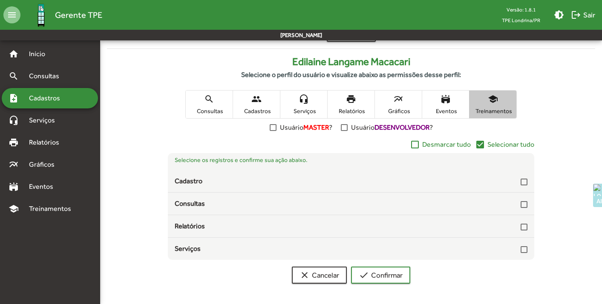
scroll to position [118, 0]
click at [480, 143] on mat-icon "check_box" at bounding box center [480, 145] width 10 height 10
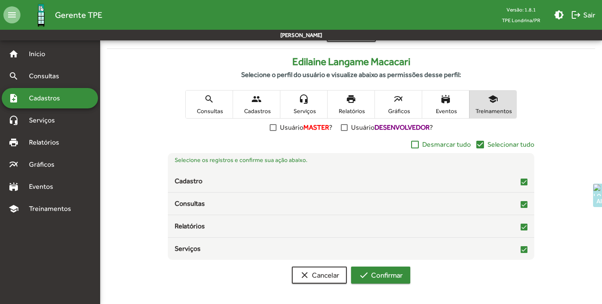
click at [390, 271] on span "check Confirmar" at bounding box center [381, 275] width 44 height 15
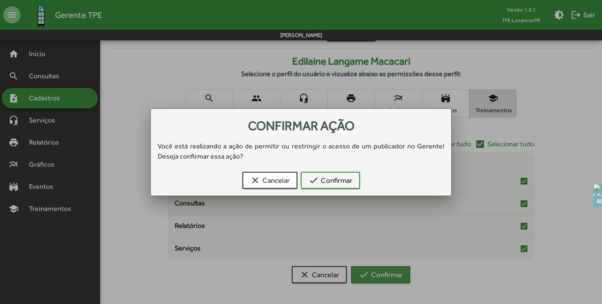
scroll to position [0, 0]
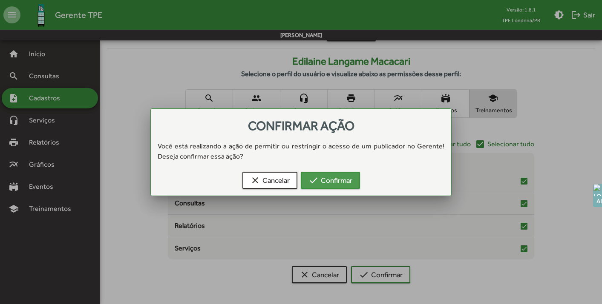
click at [334, 175] on span "check Confirmar" at bounding box center [330, 180] width 44 height 15
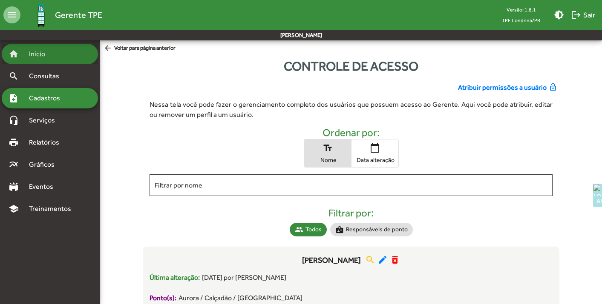
click at [34, 49] on span "Início" at bounding box center [41, 54] width 34 height 10
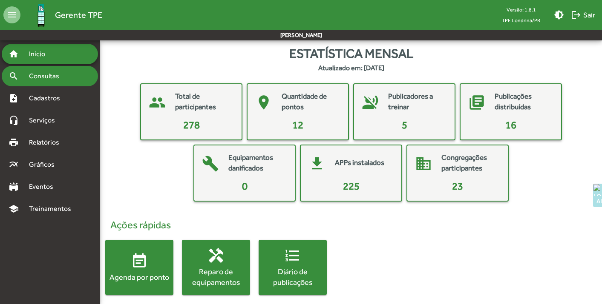
click at [68, 68] on div "search Consultas" at bounding box center [50, 76] width 96 height 20
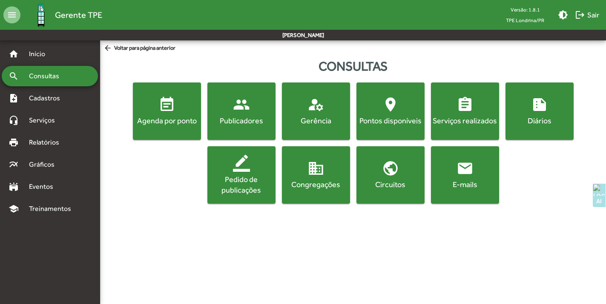
click at [465, 120] on div "Serviços realizados" at bounding box center [465, 120] width 65 height 11
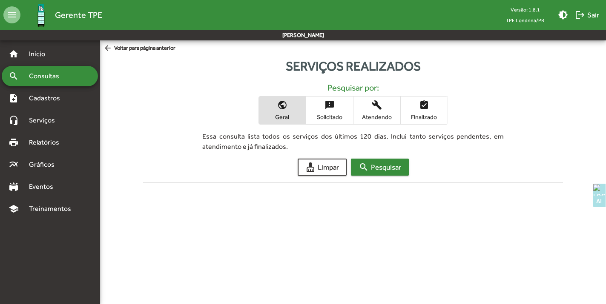
click at [378, 163] on span "search Pesquisar" at bounding box center [380, 167] width 43 height 15
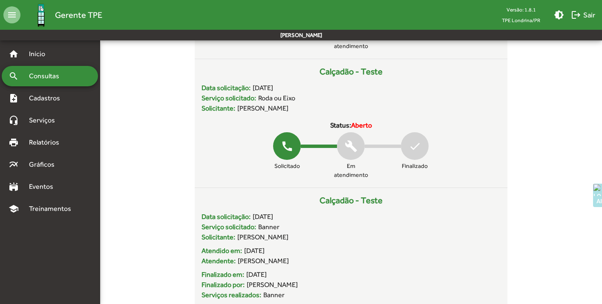
scroll to position [488, 0]
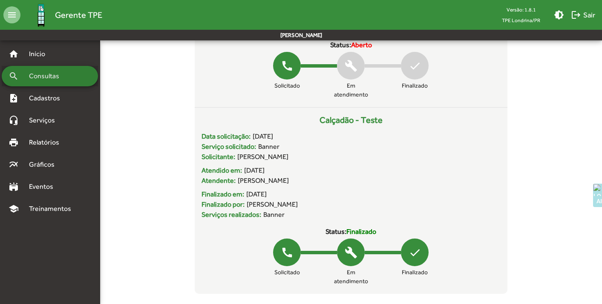
click at [47, 78] on span "Consultas" at bounding box center [47, 76] width 46 height 10
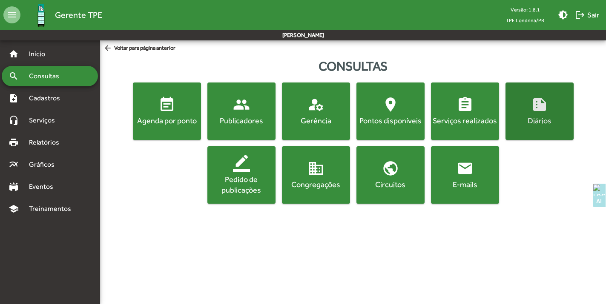
click at [548, 118] on div "Diários" at bounding box center [539, 120] width 65 height 11
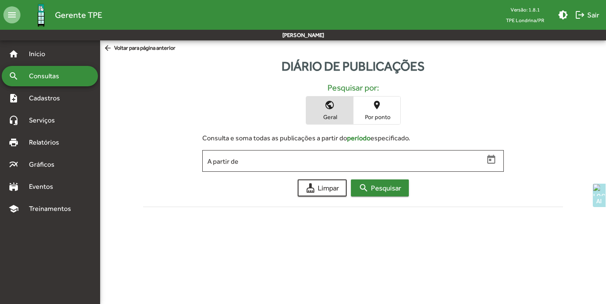
click at [376, 195] on span "search Pesquisar" at bounding box center [380, 188] width 43 height 15
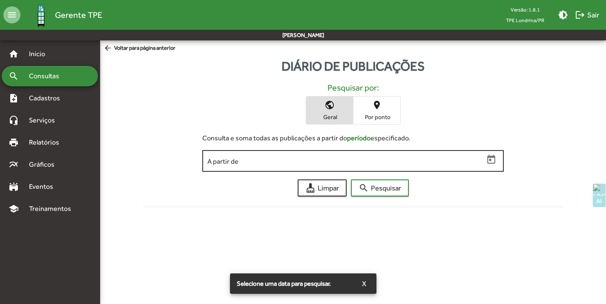
click at [356, 159] on input "A partir de" at bounding box center [345, 162] width 276 height 8
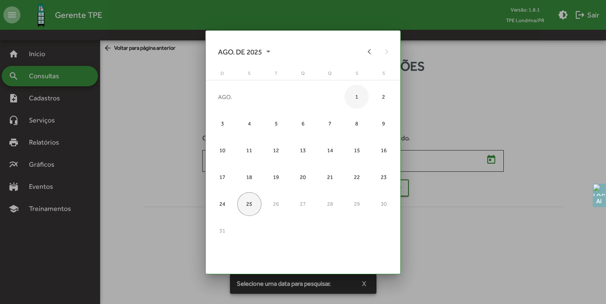
click at [359, 97] on div "1" at bounding box center [357, 97] width 24 height 24
type input "**********"
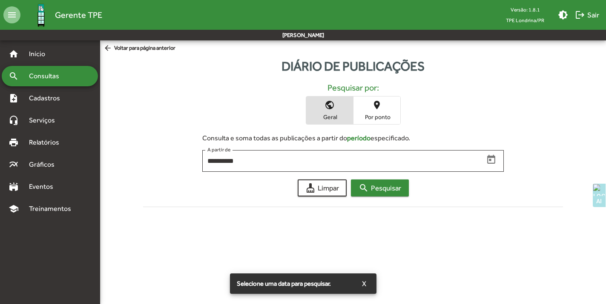
click at [388, 190] on span "search Pesquisar" at bounding box center [380, 188] width 43 height 15
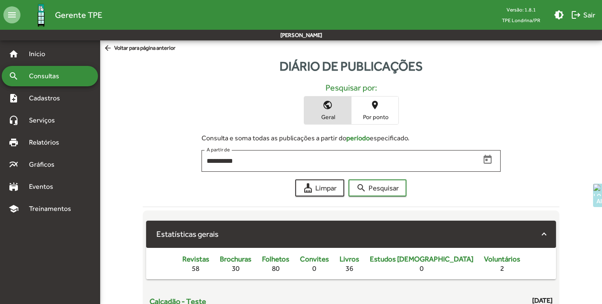
click at [32, 75] on span "Consultas" at bounding box center [47, 76] width 46 height 10
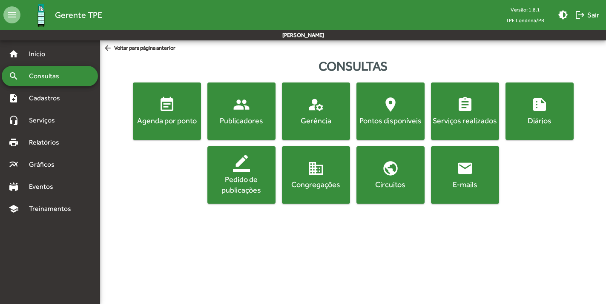
click at [32, 75] on span "Consultas" at bounding box center [47, 76] width 46 height 10
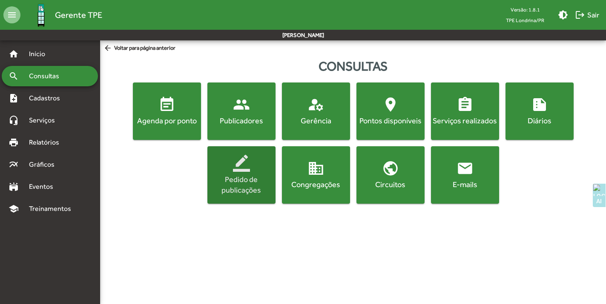
click at [251, 172] on span "border_color Pedido de publicações" at bounding box center [241, 175] width 65 height 40
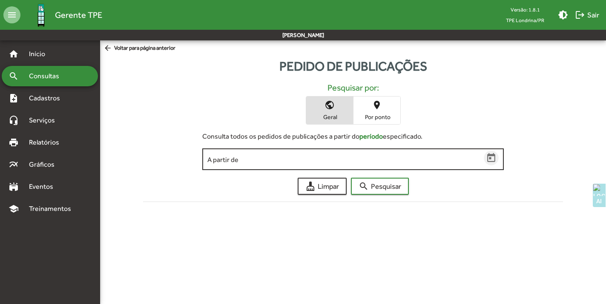
click at [494, 158] on icon "Open calendar" at bounding box center [491, 158] width 11 height 11
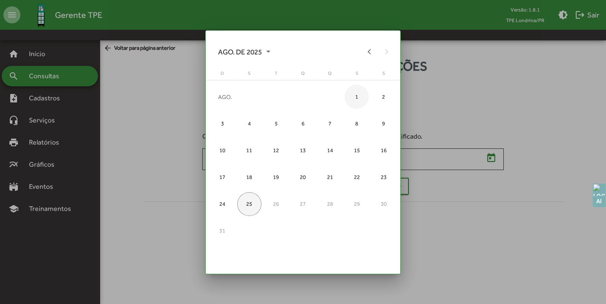
click at [357, 96] on div "1" at bounding box center [357, 97] width 24 height 24
type input "**********"
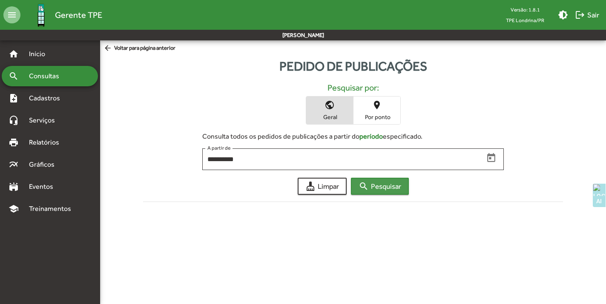
click at [379, 184] on span "search Pesquisar" at bounding box center [380, 186] width 43 height 15
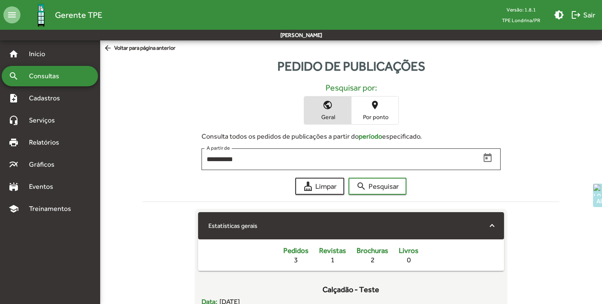
click at [50, 81] on span "Consultas" at bounding box center [47, 76] width 46 height 10
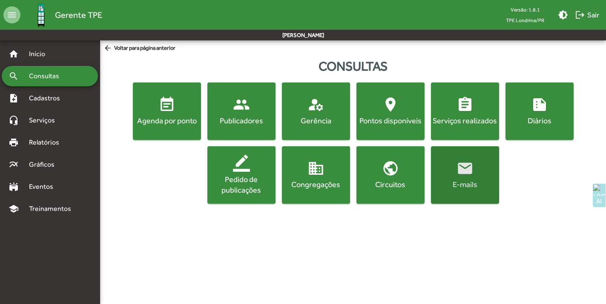
click at [463, 176] on mat-icon "email" at bounding box center [465, 168] width 17 height 17
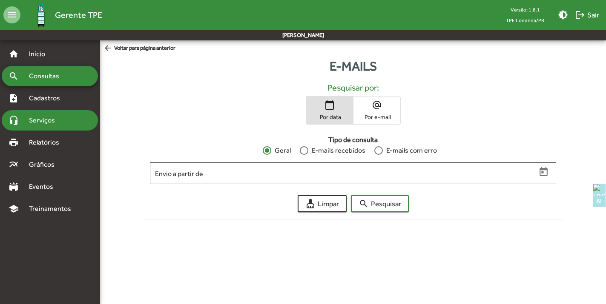
click at [30, 126] on div "headset_mic Serviços" at bounding box center [50, 120] width 96 height 20
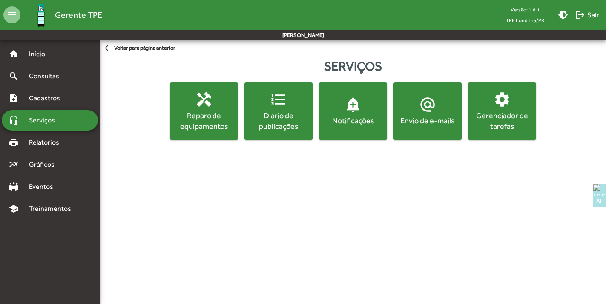
click at [424, 118] on div "Envio de e-mails" at bounding box center [427, 120] width 65 height 11
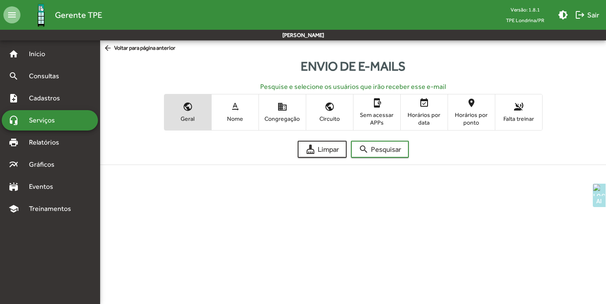
click at [231, 111] on mat-icon "text_rotation_none" at bounding box center [235, 107] width 10 height 10
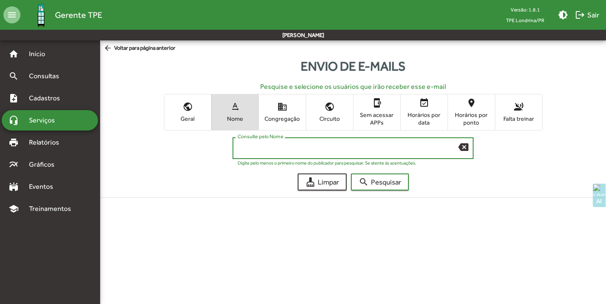
click at [322, 146] on input "Consulte pelo Nome" at bounding box center [348, 149] width 221 height 8
type input "*******"
click at [351, 174] on button "search Pesquisar" at bounding box center [380, 182] width 58 height 17
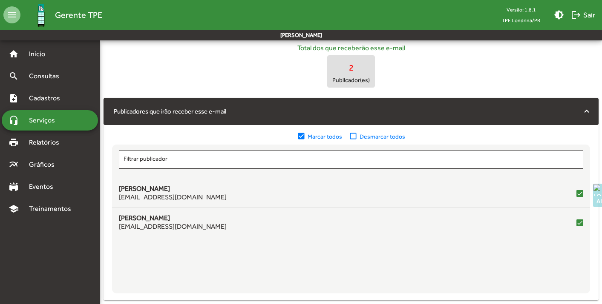
scroll to position [187, 0]
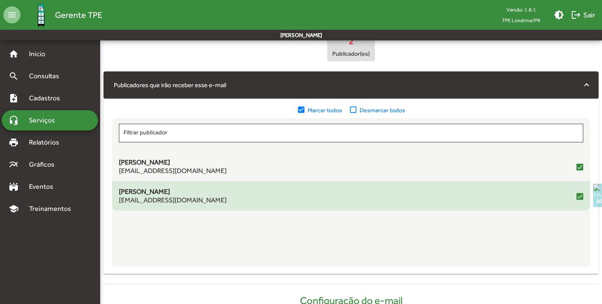
click at [579, 195] on div at bounding box center [579, 196] width 7 height 7
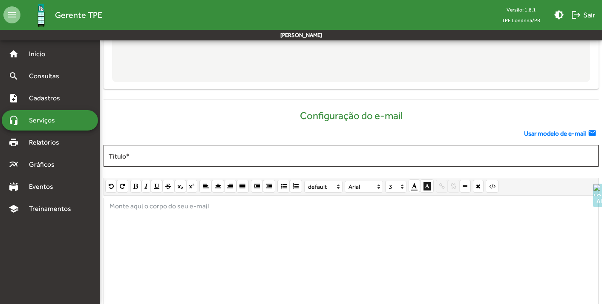
scroll to position [373, 0]
click at [592, 132] on mat-icon "email" at bounding box center [593, 133] width 11 height 9
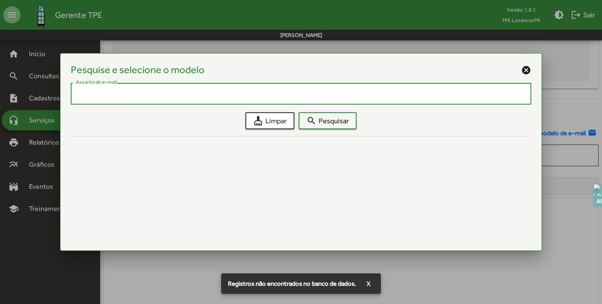
click at [522, 69] on mat-icon "cancel" at bounding box center [526, 70] width 10 height 10
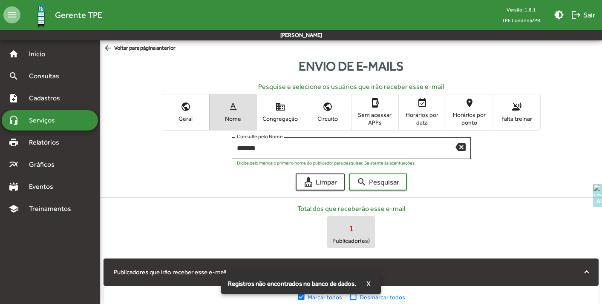
scroll to position [373, 0]
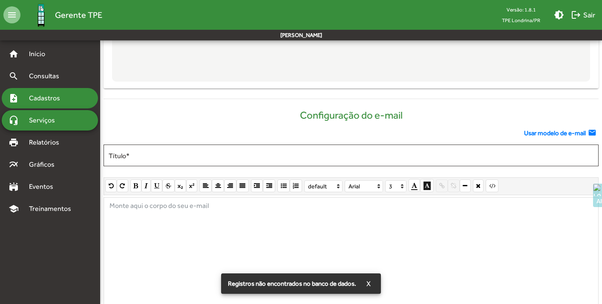
click at [42, 101] on span "Cadastros" at bounding box center [47, 98] width 47 height 10
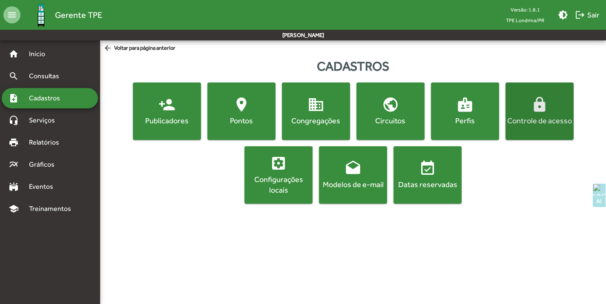
click at [525, 119] on div "Controle de acesso" at bounding box center [539, 120] width 65 height 11
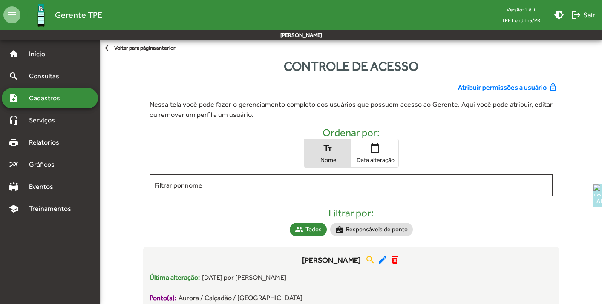
click at [523, 89] on span "Atribuir permissões a usuário" at bounding box center [502, 88] width 89 height 10
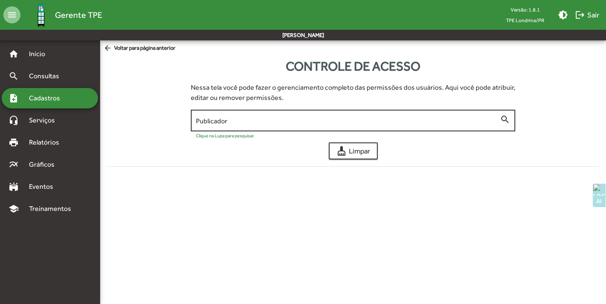
click at [328, 117] on input "Publicador" at bounding box center [348, 121] width 304 height 8
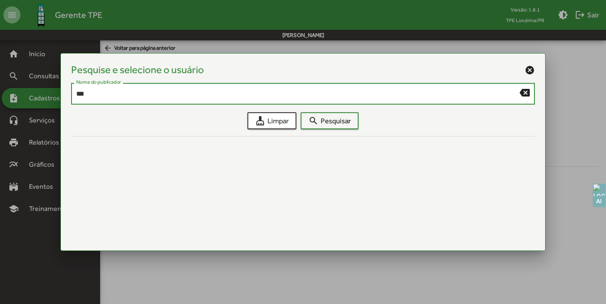
type input "***"
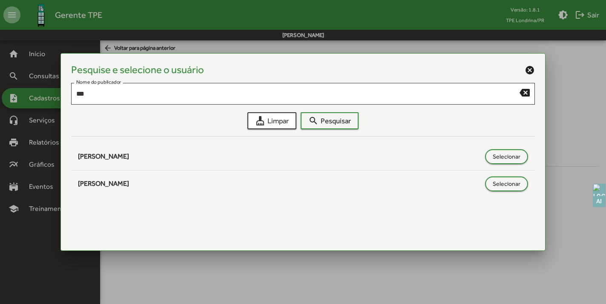
click at [529, 71] on mat-icon "cancel" at bounding box center [530, 70] width 10 height 10
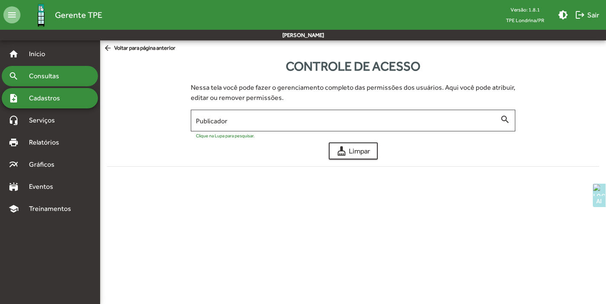
click at [50, 86] on div "search Consultas" at bounding box center [50, 76] width 96 height 20
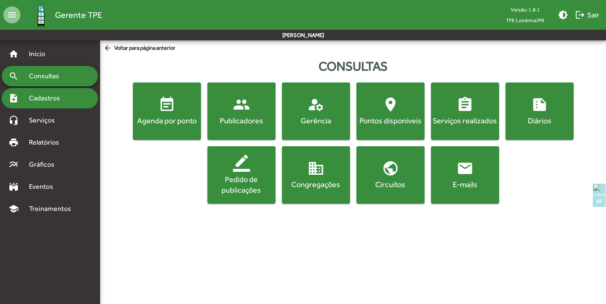
click at [56, 93] on span "Cadastros" at bounding box center [47, 98] width 47 height 10
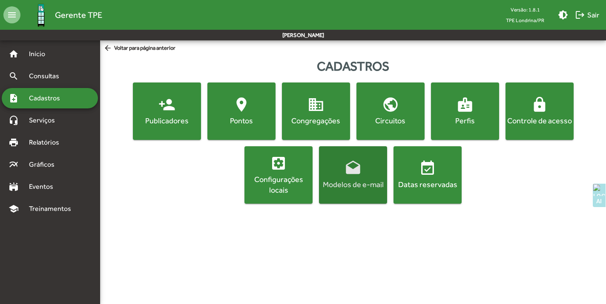
click at [362, 180] on div "Modelos de e-mail" at bounding box center [353, 184] width 65 height 11
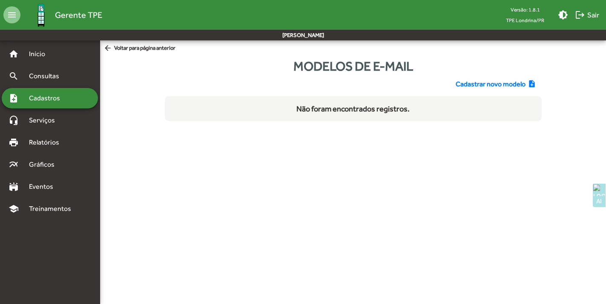
click at [482, 83] on span "Cadastrar novo modelo" at bounding box center [491, 84] width 70 height 10
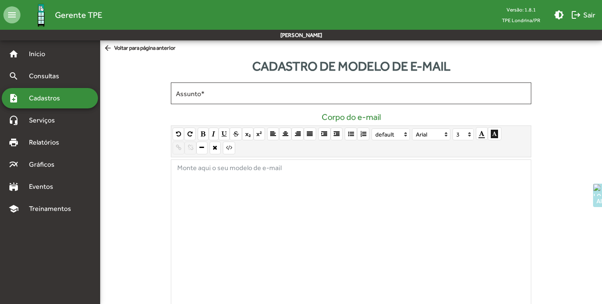
click at [208, 195] on div at bounding box center [351, 234] width 360 height 149
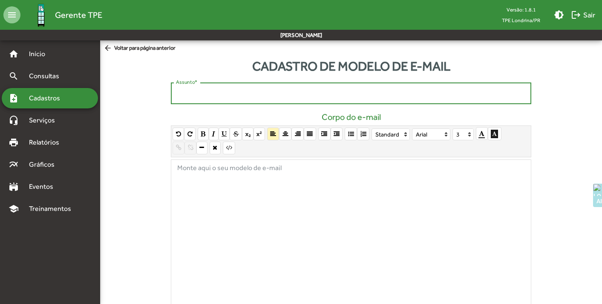
click at [298, 91] on input "Assunto *" at bounding box center [351, 94] width 350 height 8
type input "**********"
click at [283, 198] on div at bounding box center [351, 234] width 360 height 149
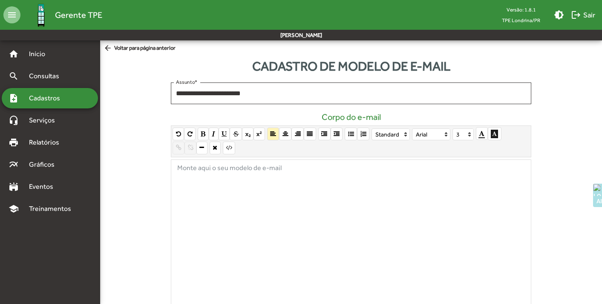
paste div
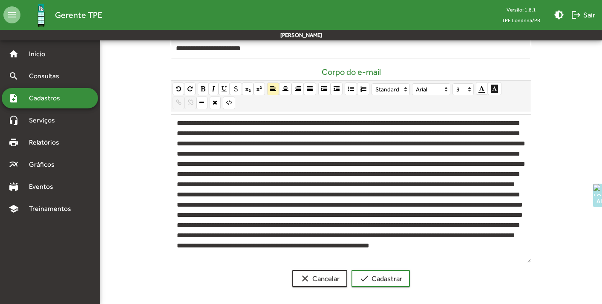
drag, startPoint x: 228, startPoint y: 122, endPoint x: 171, endPoint y: 121, distance: 57.5
click at [171, 121] on div at bounding box center [351, 189] width 360 height 149
click at [201, 89] on icon "button" at bounding box center [203, 89] width 5 height 6
click at [212, 178] on div "**********" at bounding box center [351, 189] width 360 height 149
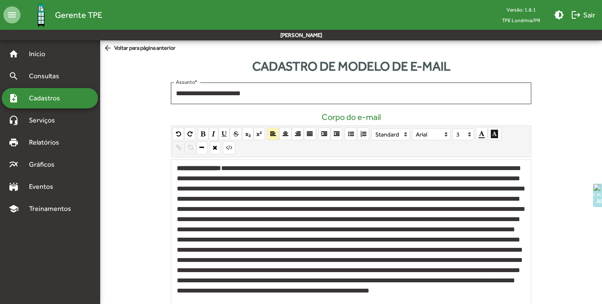
scroll to position [45, 0]
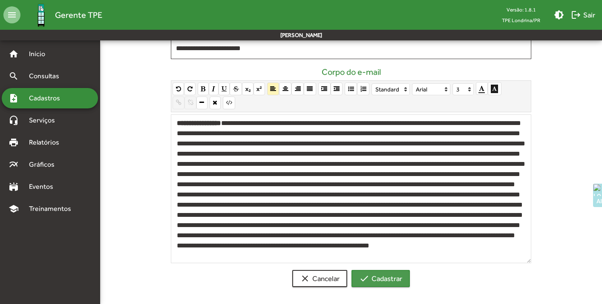
click at [398, 276] on span "check Cadastrar" at bounding box center [380, 278] width 43 height 15
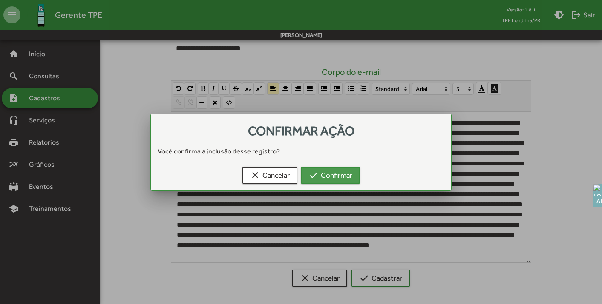
click at [346, 176] on span "check Confirmar" at bounding box center [330, 175] width 44 height 15
